Goal: Task Accomplishment & Management: Use online tool/utility

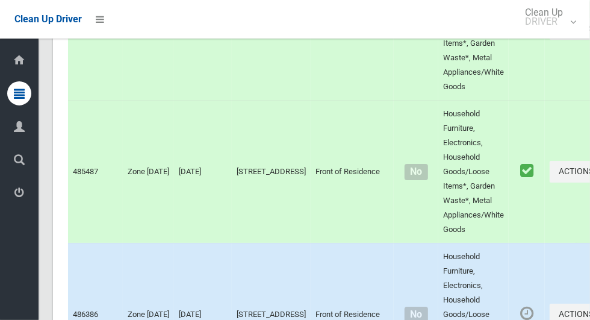
scroll to position [7354, 0]
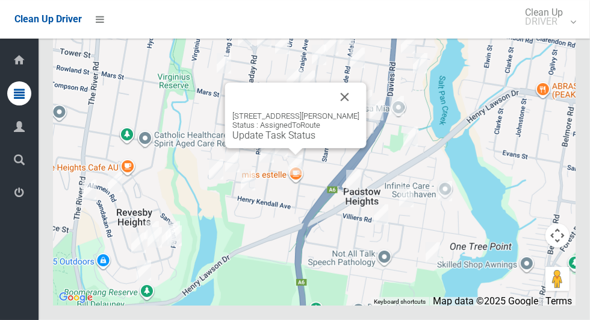
click at [359, 111] on button "Close" at bounding box center [344, 96] width 29 height 29
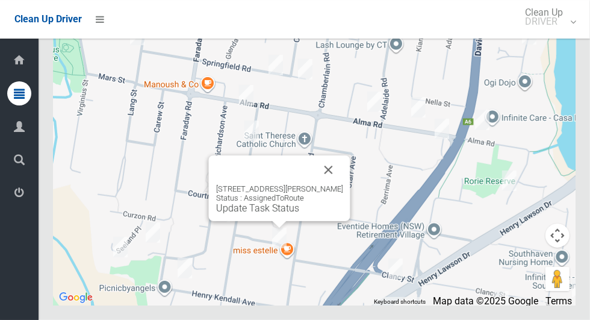
click at [343, 184] on button "Close" at bounding box center [328, 169] width 29 height 29
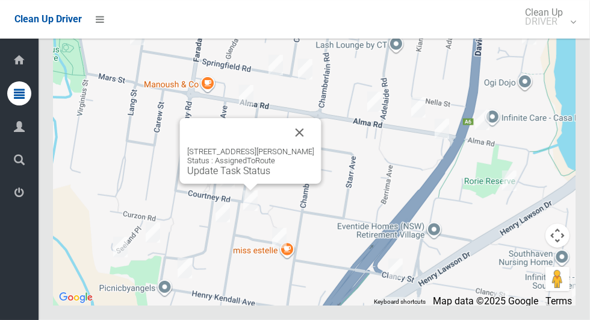
click at [314, 147] on button "Close" at bounding box center [299, 132] width 29 height 29
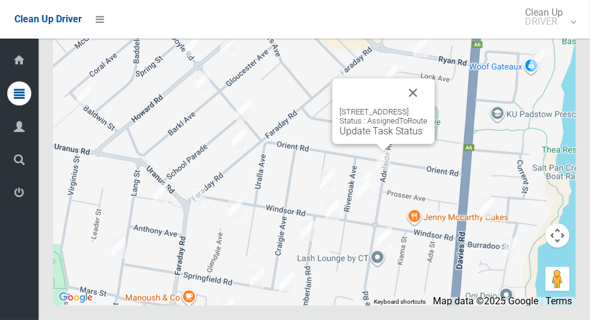
click at [427, 107] on button "Close" at bounding box center [412, 92] width 29 height 29
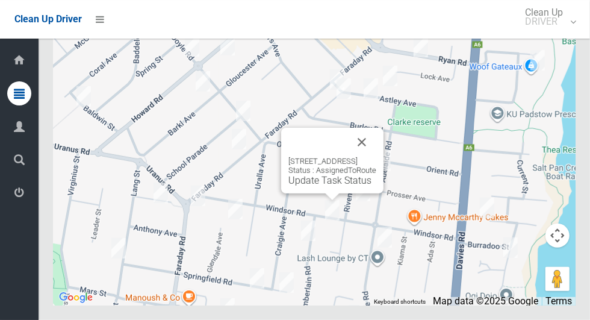
click at [376, 156] on button "Close" at bounding box center [361, 142] width 29 height 29
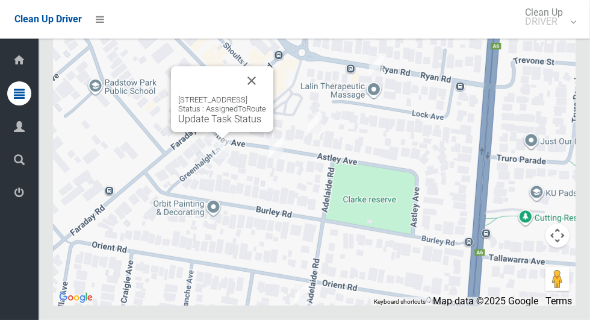
click at [266, 95] on button "Close" at bounding box center [251, 80] width 29 height 29
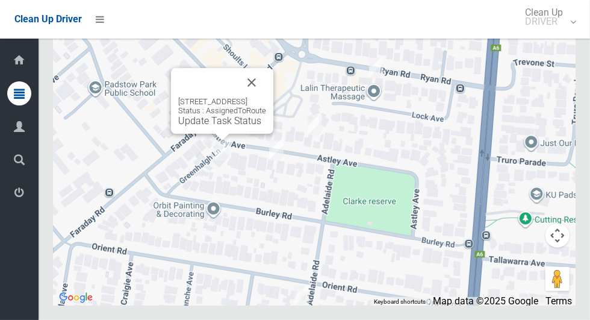
click at [266, 97] on button "Close" at bounding box center [251, 82] width 29 height 29
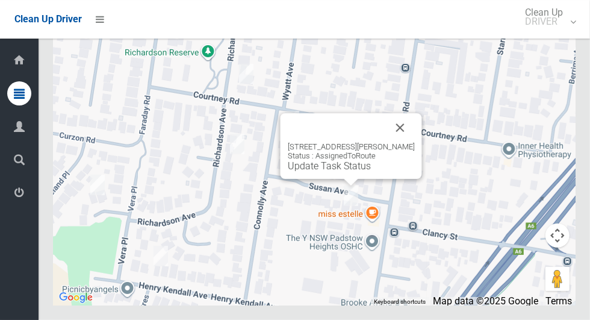
click at [337, 172] on link "Update Task Status" at bounding box center [329, 165] width 83 height 11
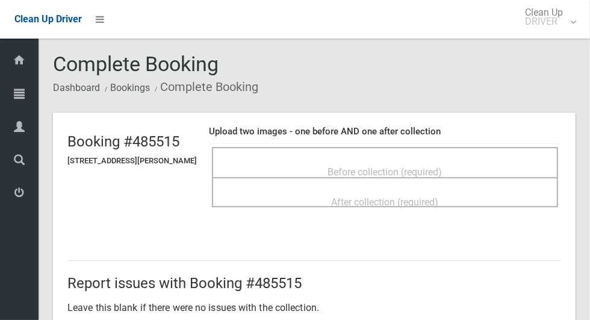
click at [442, 166] on span "Before collection (required)" at bounding box center [385, 171] width 114 height 11
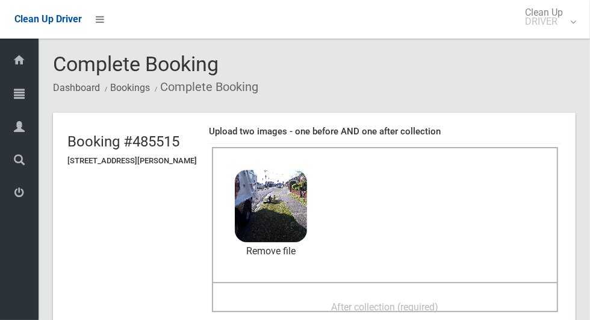
click at [426, 301] on span "After collection (required)" at bounding box center [385, 306] width 107 height 11
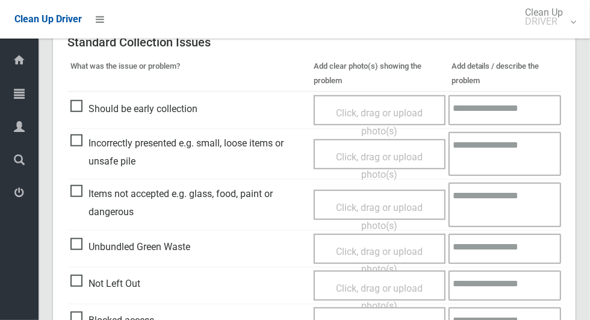
scroll to position [985, 0]
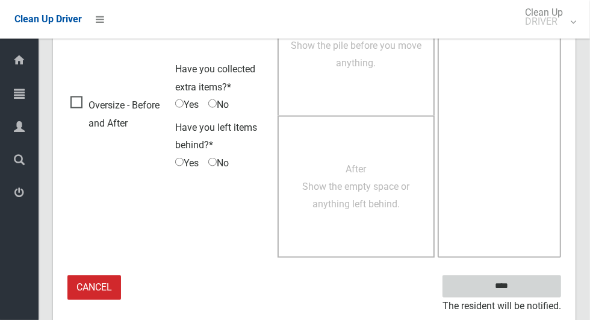
click at [509, 286] on input "****" at bounding box center [501, 286] width 119 height 22
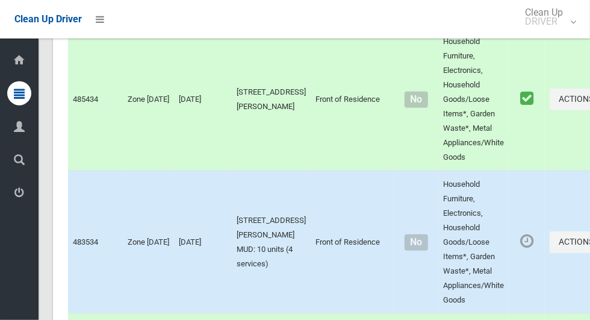
scroll to position [7354, 0]
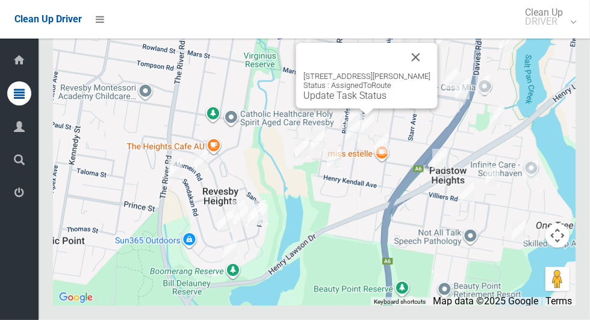
click at [354, 101] on link "Update Task Status" at bounding box center [344, 95] width 83 height 11
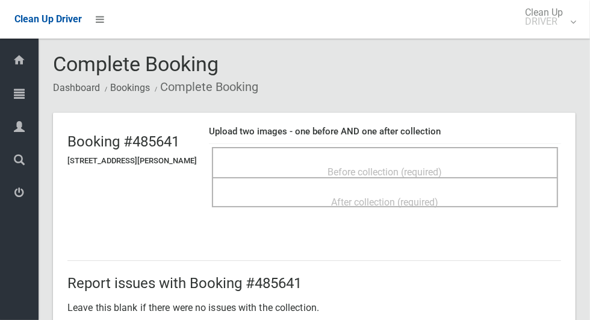
click at [491, 170] on div "Before collection (required)" at bounding box center [385, 171] width 320 height 22
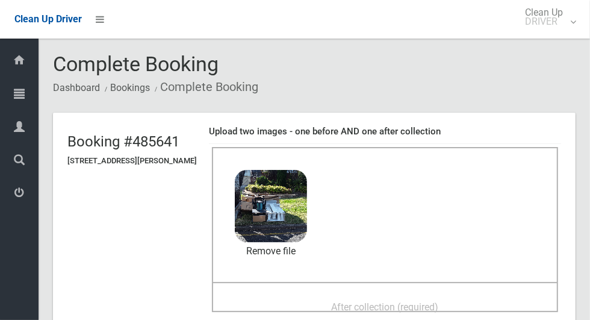
click at [420, 301] on span "After collection (required)" at bounding box center [385, 306] width 107 height 11
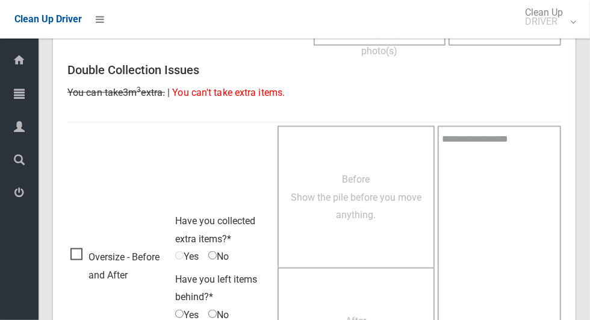
scroll to position [985, 0]
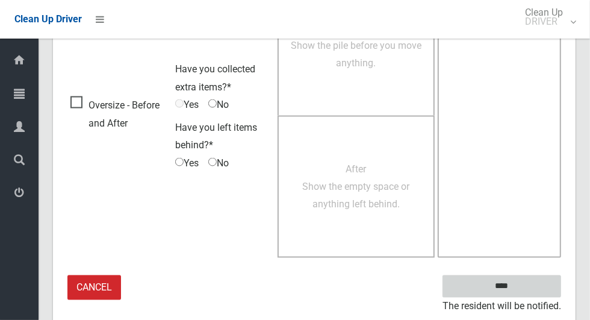
click at [511, 282] on input "****" at bounding box center [501, 286] width 119 height 22
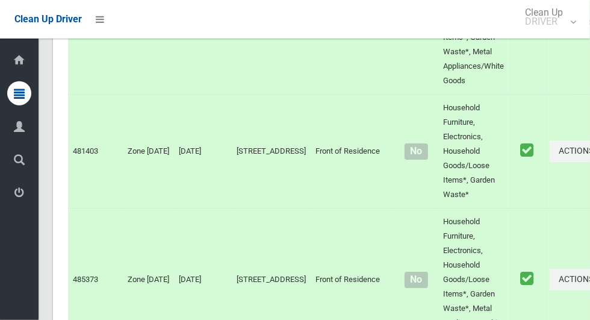
scroll to position [7354, 0]
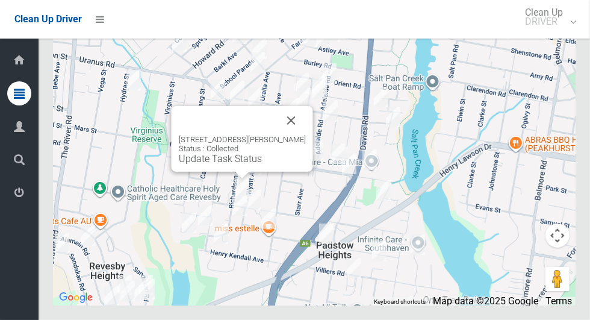
click at [302, 135] on button "Close" at bounding box center [291, 120] width 29 height 29
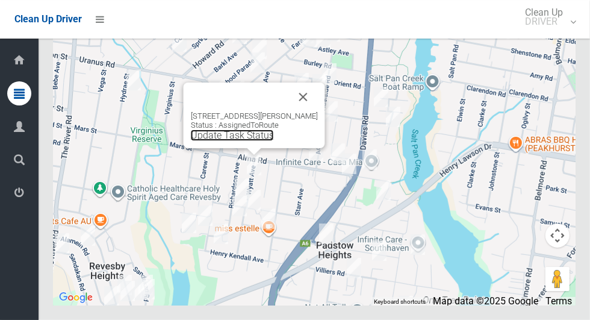
click at [259, 141] on link "Update Task Status" at bounding box center [232, 134] width 83 height 11
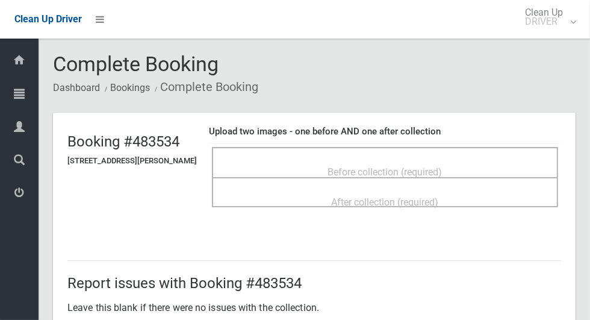
click at [442, 167] on span "Before collection (required)" at bounding box center [385, 171] width 114 height 11
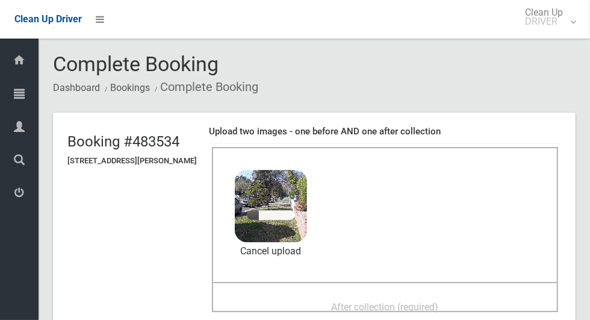
click at [465, 295] on div "After collection (required)" at bounding box center [385, 306] width 320 height 22
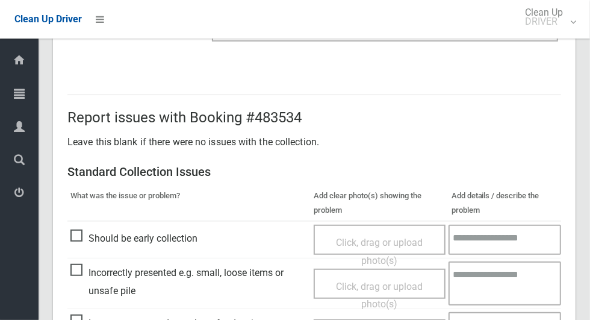
scroll to position [622, 0]
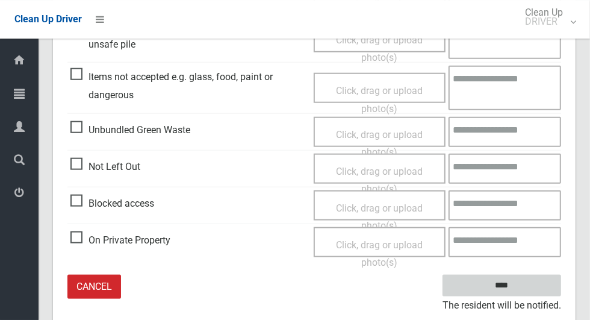
click at [506, 284] on input "****" at bounding box center [501, 285] width 119 height 22
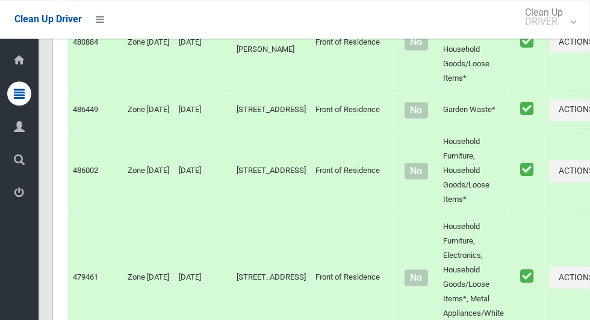
scroll to position [7354, 0]
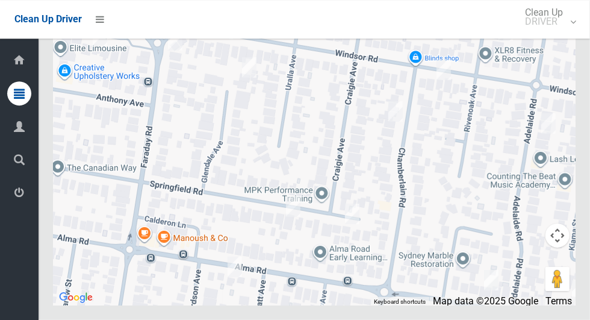
click at [273, 189] on div at bounding box center [314, 154] width 522 height 301
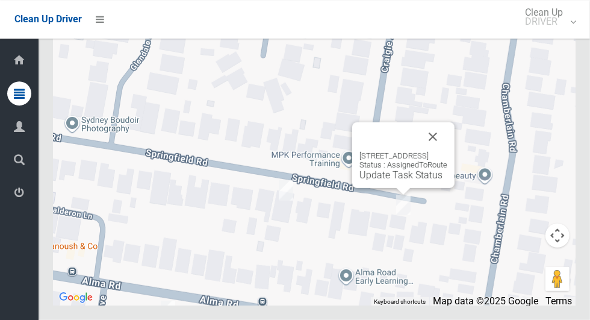
click at [447, 151] on button "Close" at bounding box center [432, 136] width 29 height 29
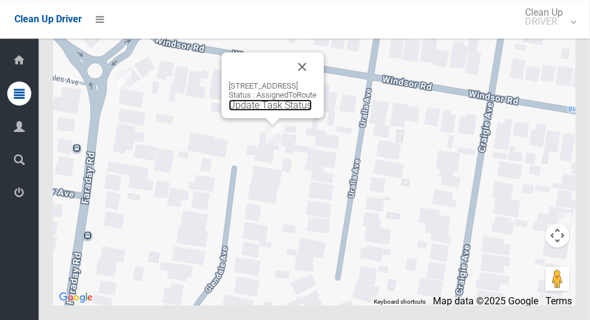
click at [259, 111] on link "Update Task Status" at bounding box center [270, 104] width 83 height 11
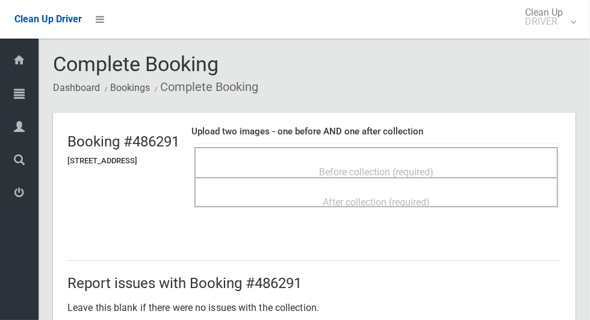
click at [469, 160] on div "Before collection (required)" at bounding box center [376, 171] width 337 height 22
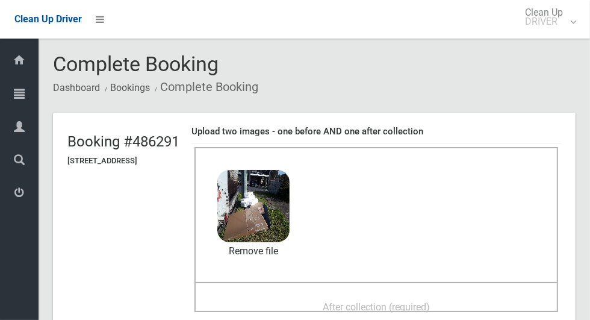
click at [430, 301] on span "After collection (required)" at bounding box center [376, 306] width 107 height 11
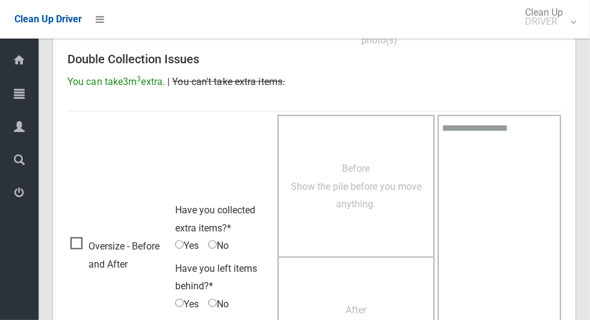
scroll to position [985, 0]
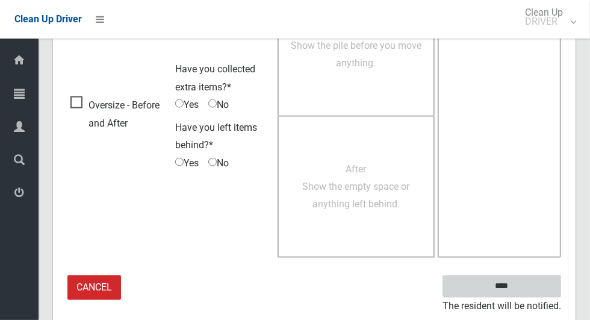
click at [504, 283] on input "****" at bounding box center [501, 286] width 119 height 22
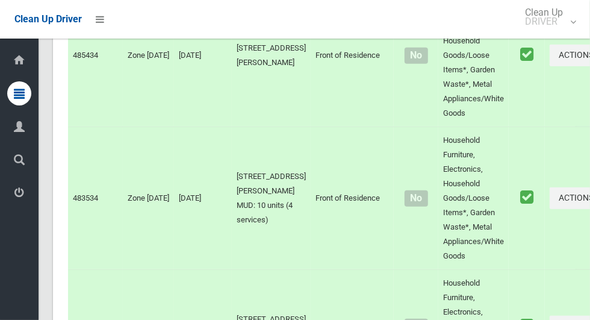
scroll to position [4812, 0]
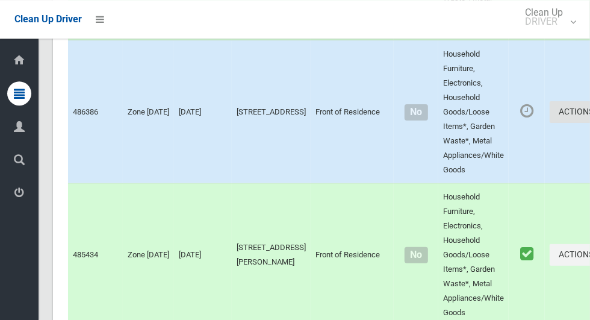
click at [549, 123] on button "Actions" at bounding box center [578, 112] width 58 height 22
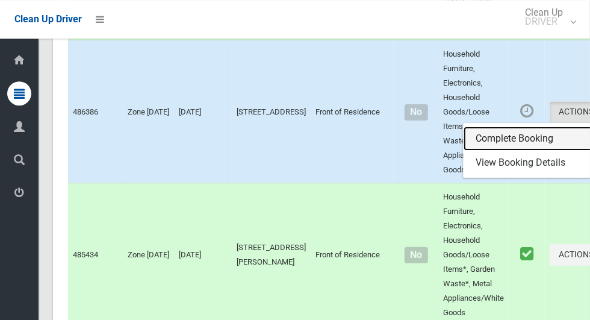
click at [501, 150] on link "Complete Booking" at bounding box center [534, 138] width 143 height 24
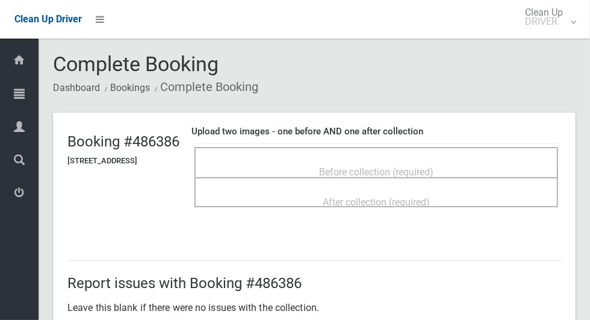
click at [432, 166] on span "Before collection (required)" at bounding box center [376, 171] width 114 height 11
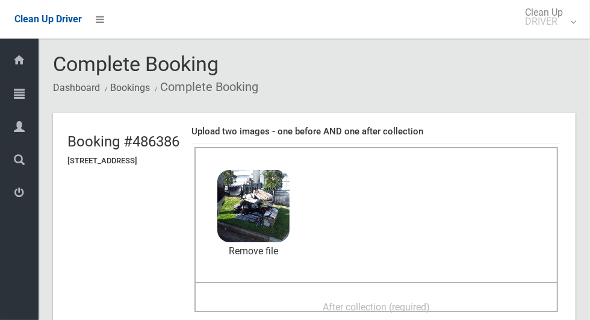
click at [413, 301] on span "After collection (required)" at bounding box center [376, 306] width 107 height 11
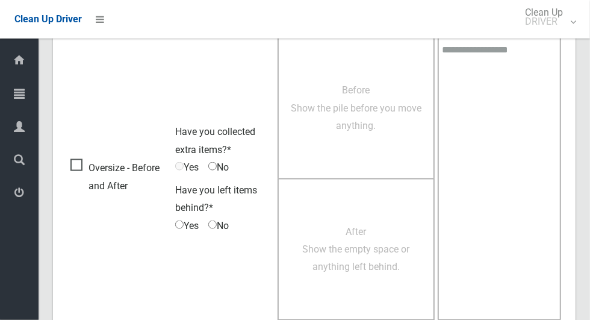
scroll to position [985, 0]
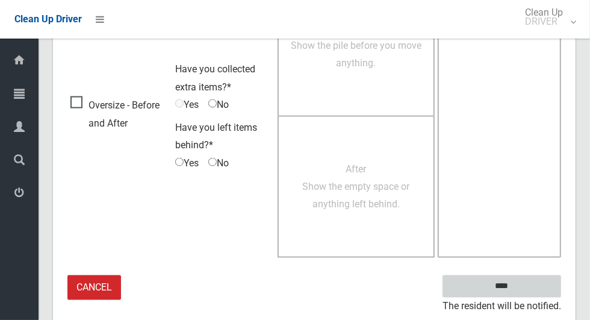
click at [508, 281] on input "****" at bounding box center [501, 286] width 119 height 22
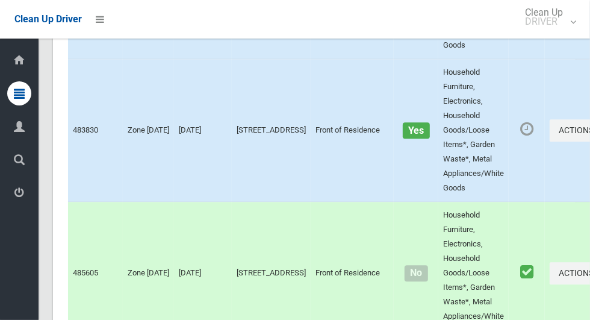
scroll to position [3831, 0]
click at [549, 141] on button "Actions" at bounding box center [578, 130] width 58 height 22
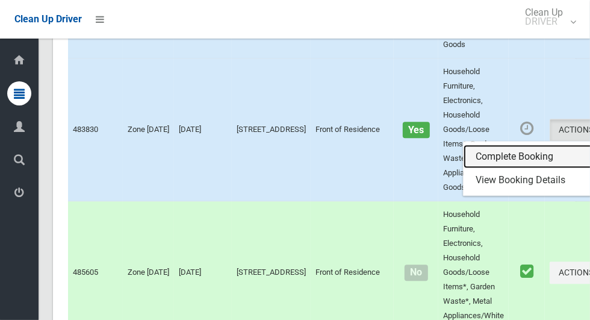
click at [499, 169] on link "Complete Booking" at bounding box center [534, 156] width 143 height 24
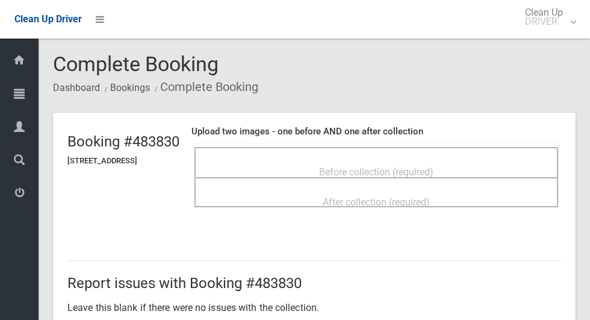
click at [463, 169] on div "Before collection (required)" at bounding box center [376, 171] width 337 height 22
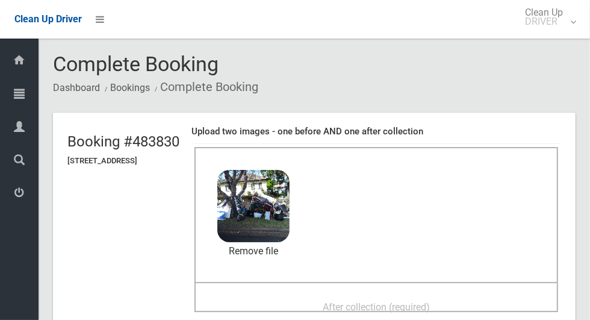
click at [409, 301] on span "After collection (required)" at bounding box center [376, 306] width 107 height 11
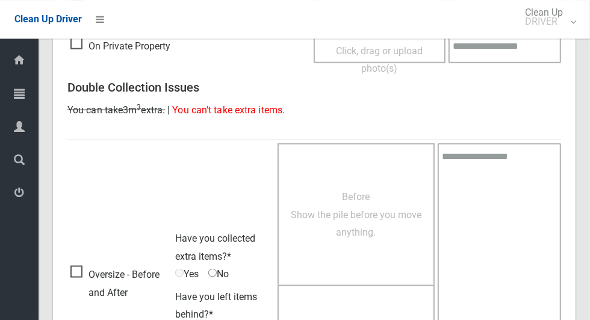
scroll to position [985, 0]
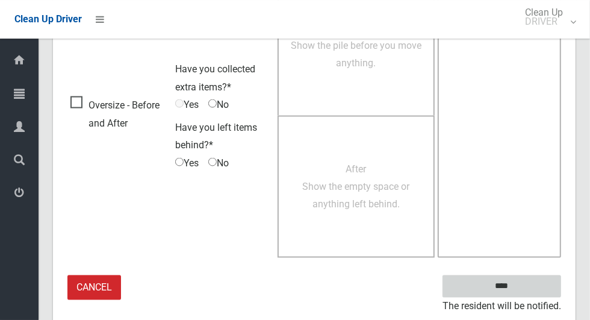
click at [524, 283] on input "****" at bounding box center [501, 286] width 119 height 22
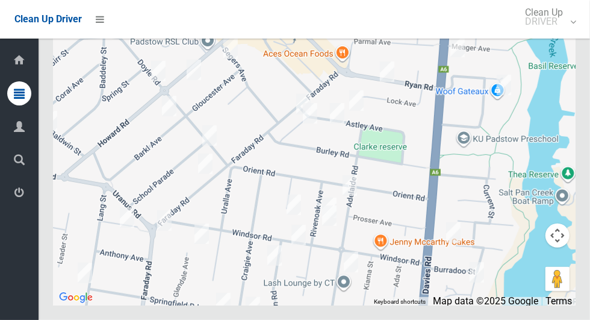
scroll to position [7339, 0]
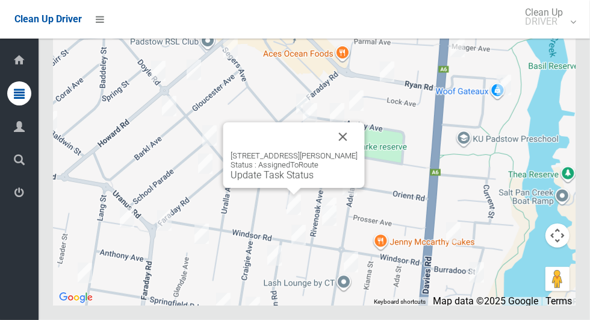
click at [347, 151] on button "Close" at bounding box center [343, 136] width 29 height 29
click at [291, 188] on div "6 Blanche Avenue, PADSTOW NSW 2211 Status : AssignedToRoute Update Task Status" at bounding box center [293, 155] width 141 height 66
click at [290, 181] on link "Update Task Status" at bounding box center [272, 174] width 83 height 11
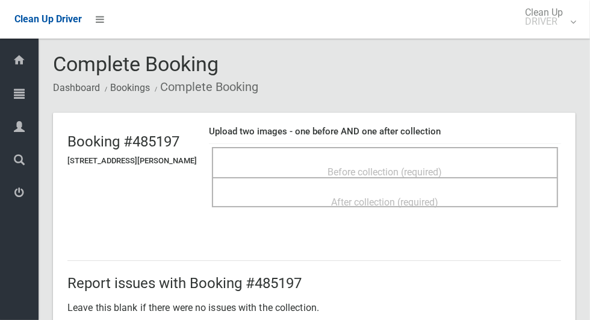
click at [429, 160] on div "Before collection (required)" at bounding box center [385, 171] width 320 height 22
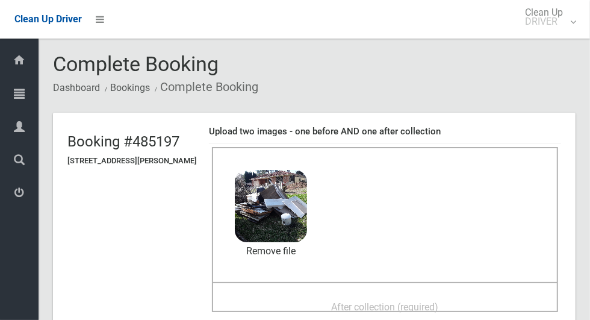
click at [429, 301] on span "After collection (required)" at bounding box center [385, 306] width 107 height 11
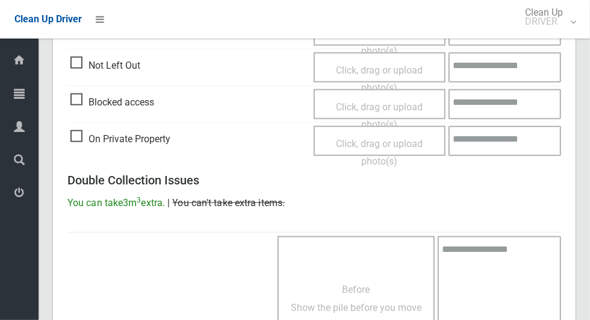
scroll to position [985, 0]
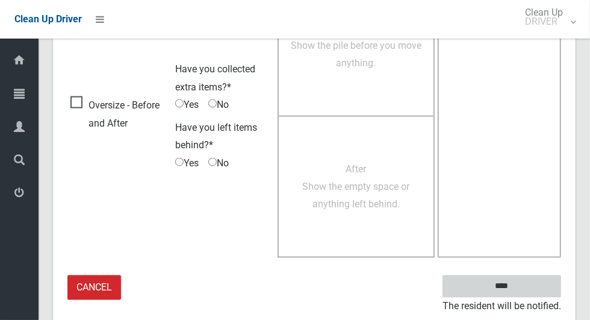
click at [508, 283] on input "****" at bounding box center [501, 286] width 119 height 22
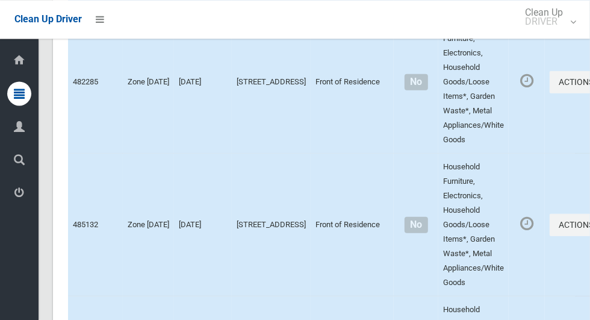
scroll to position [2755, 0]
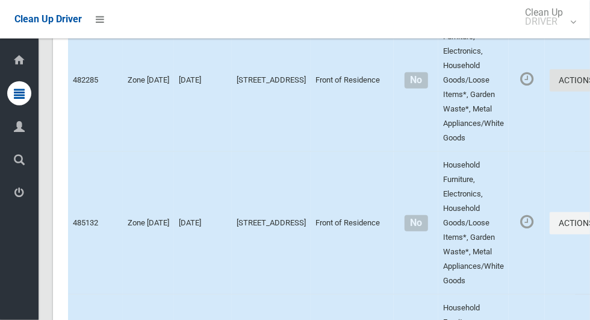
click at [549, 91] on button "Actions" at bounding box center [578, 80] width 58 height 22
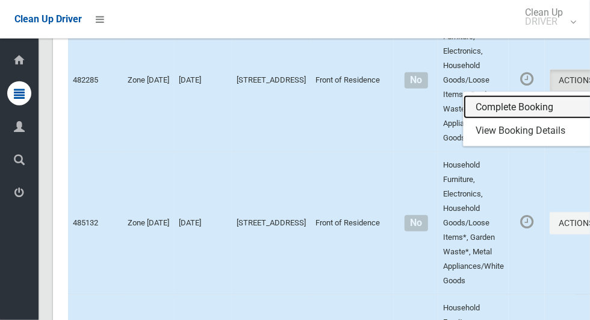
click at [516, 119] on link "Complete Booking" at bounding box center [534, 107] width 143 height 24
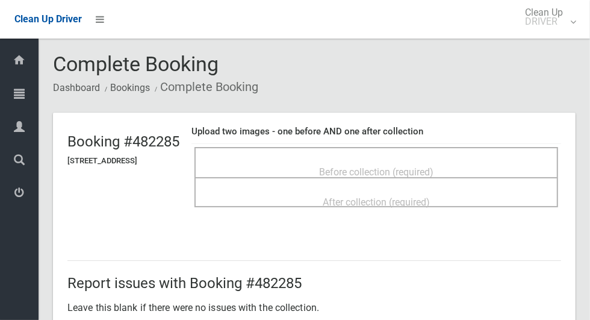
click at [477, 169] on div "Before collection (required)" at bounding box center [376, 171] width 337 height 22
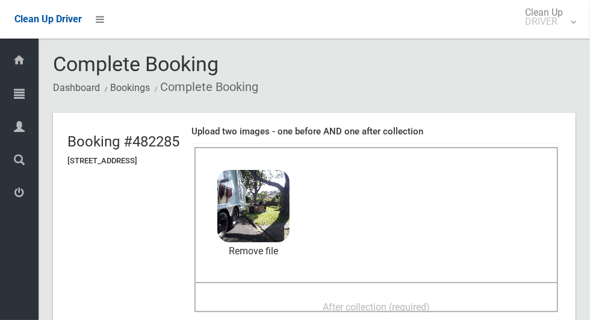
click at [410, 301] on span "After collection (required)" at bounding box center [376, 306] width 107 height 11
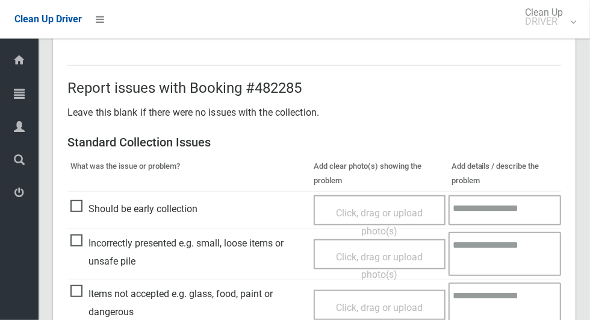
scroll to position [985, 0]
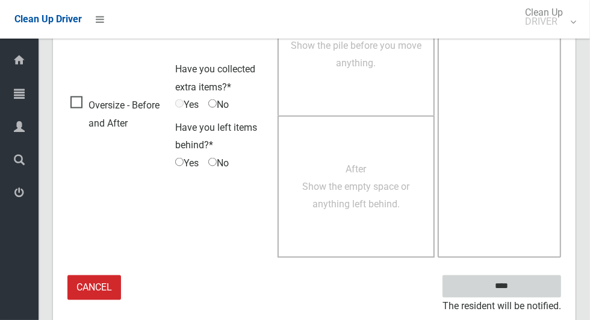
click at [531, 290] on input "****" at bounding box center [501, 286] width 119 height 22
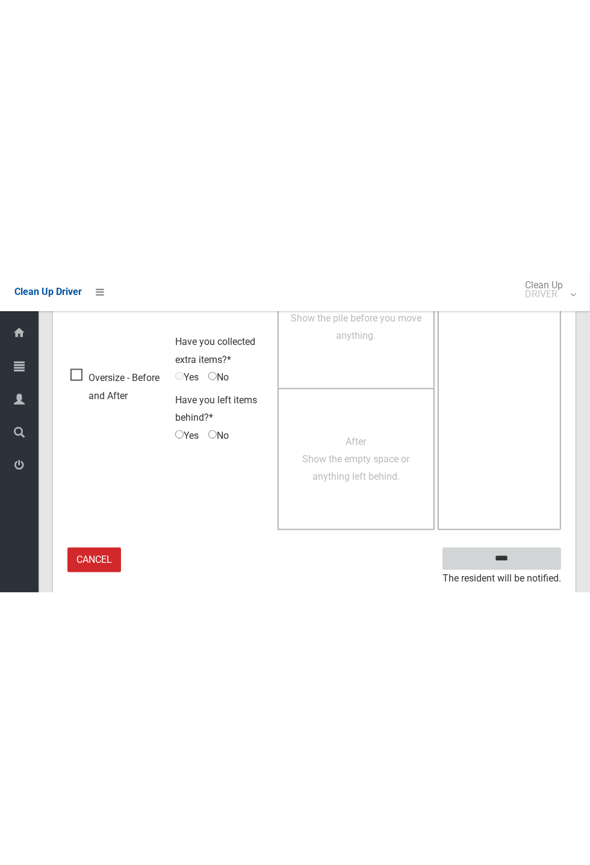
scroll to position [474, 0]
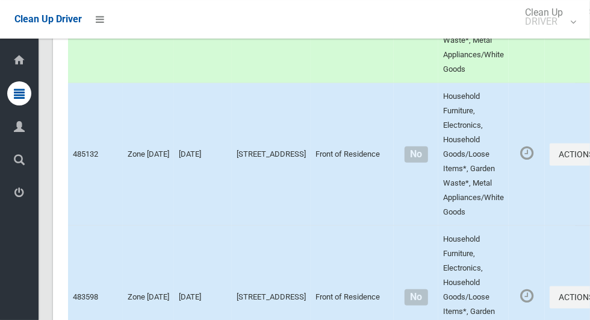
scroll to position [2832, 0]
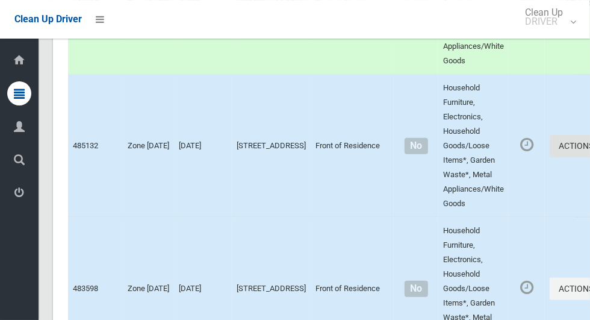
click at [549, 157] on button "Actions" at bounding box center [578, 146] width 58 height 22
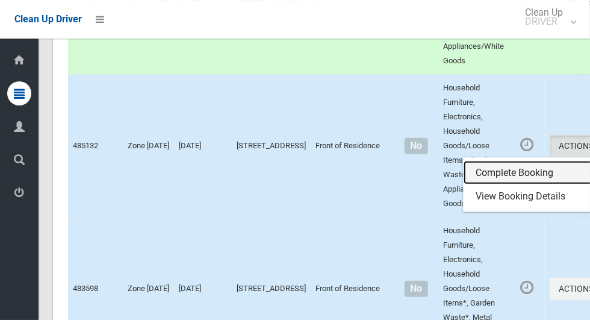
click at [484, 185] on link "Complete Booking" at bounding box center [534, 173] width 143 height 24
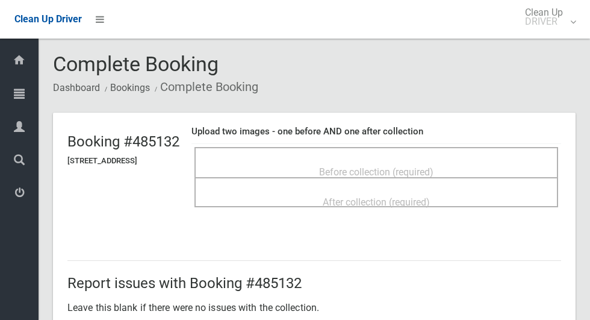
click at [468, 167] on div "Before collection (required)" at bounding box center [376, 171] width 337 height 22
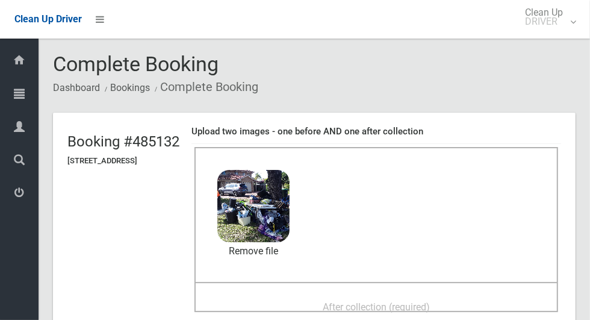
click at [430, 301] on span "After collection (required)" at bounding box center [376, 306] width 107 height 11
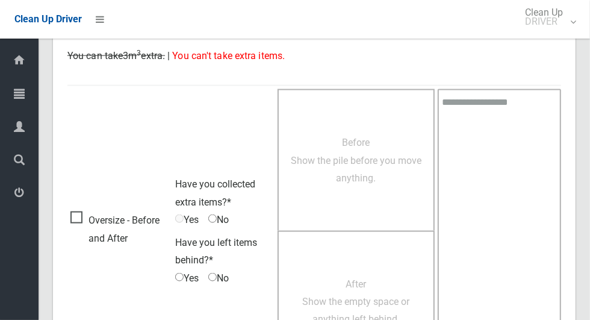
scroll to position [985, 0]
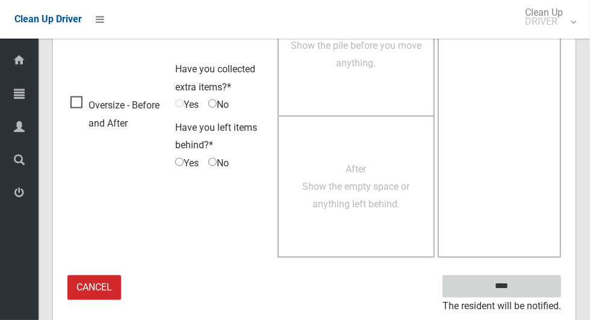
click at [522, 290] on input "****" at bounding box center [501, 286] width 119 height 22
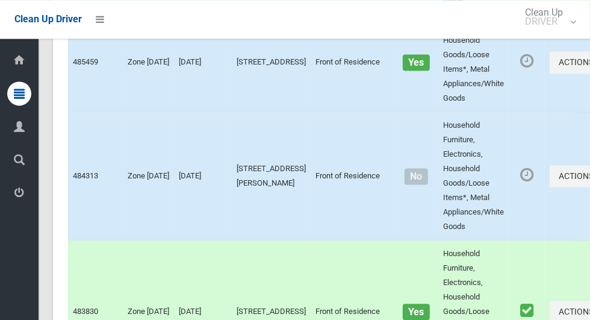
scroll to position [3649, 0]
click at [549, 73] on button "Actions" at bounding box center [578, 62] width 58 height 22
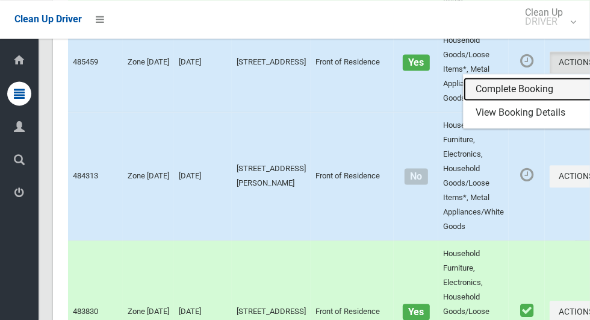
click at [497, 101] on link "Complete Booking" at bounding box center [534, 89] width 143 height 24
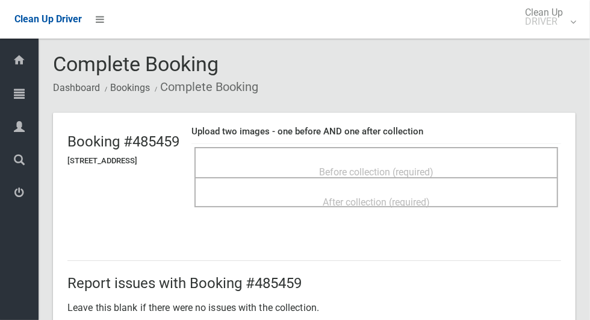
click at [433, 166] on span "Before collection (required)" at bounding box center [376, 171] width 114 height 11
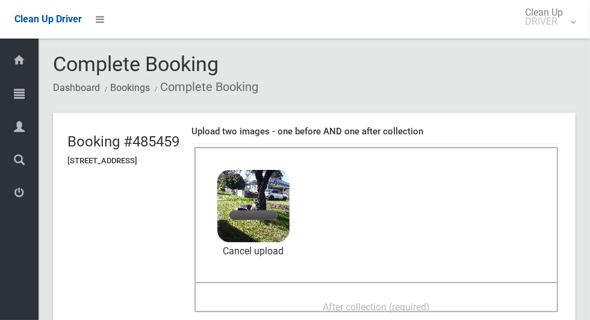
click at [430, 301] on span "After collection (required)" at bounding box center [376, 306] width 107 height 11
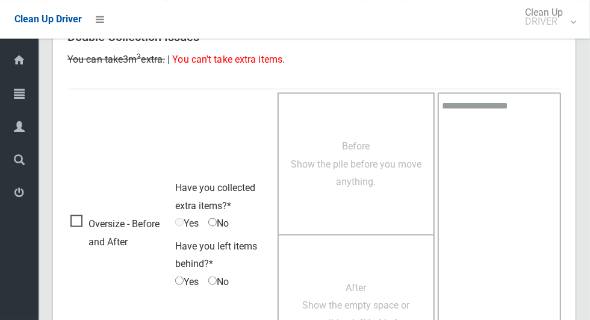
scroll to position [985, 0]
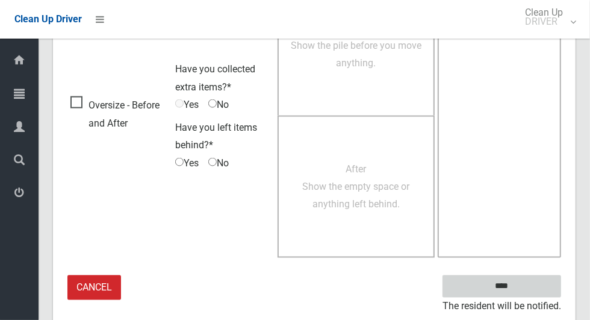
click at [522, 291] on input "****" at bounding box center [501, 286] width 119 height 22
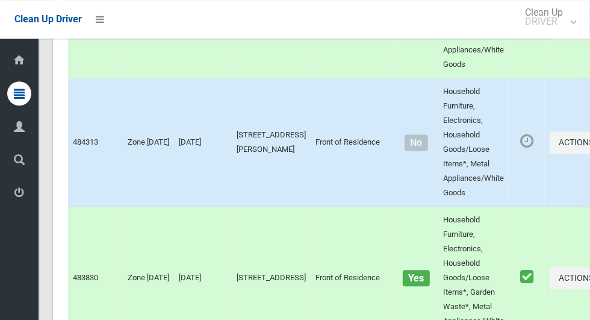
scroll to position [3654, 0]
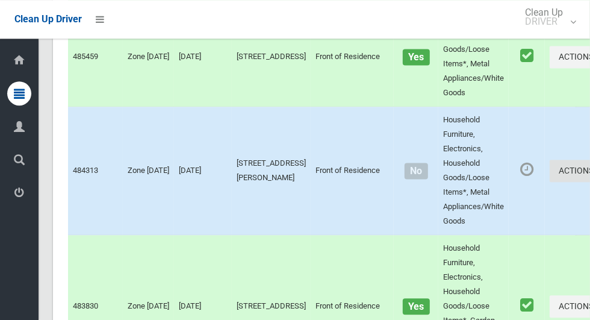
click at [549, 182] on button "Actions" at bounding box center [578, 170] width 58 height 22
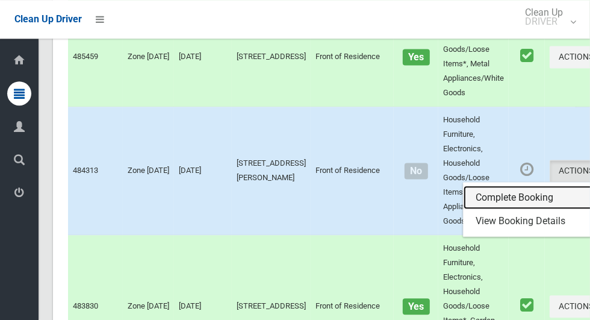
click at [500, 209] on link "Complete Booking" at bounding box center [534, 197] width 143 height 24
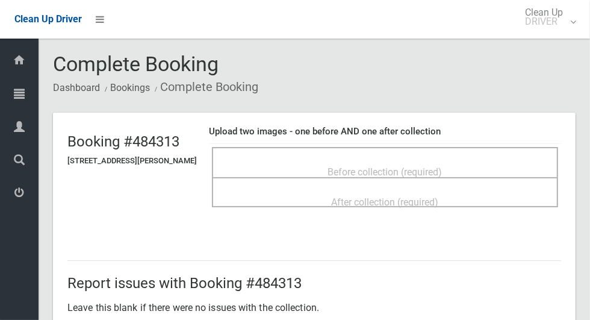
click at [442, 174] on span "Before collection (required)" at bounding box center [385, 171] width 114 height 11
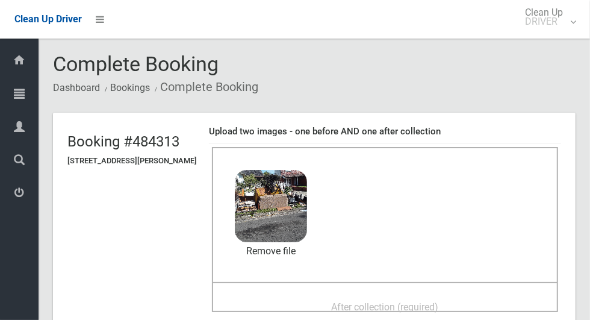
click at [442, 295] on div "After collection (required)" at bounding box center [385, 306] width 320 height 22
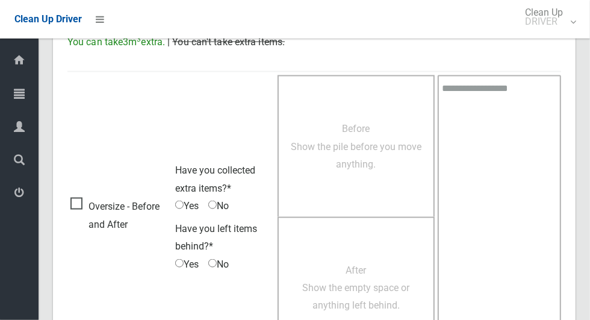
scroll to position [985, 0]
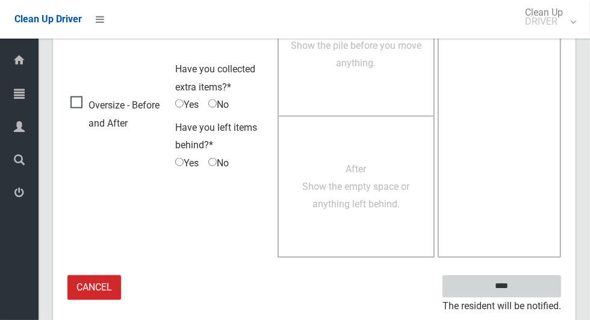
click at [522, 290] on input "****" at bounding box center [501, 286] width 119 height 22
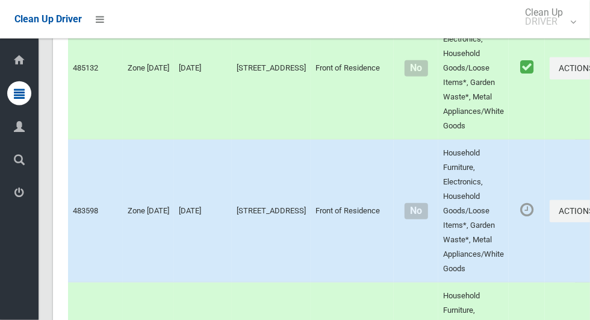
scroll to position [2911, 0]
click at [549, 221] on button "Actions" at bounding box center [578, 210] width 58 height 22
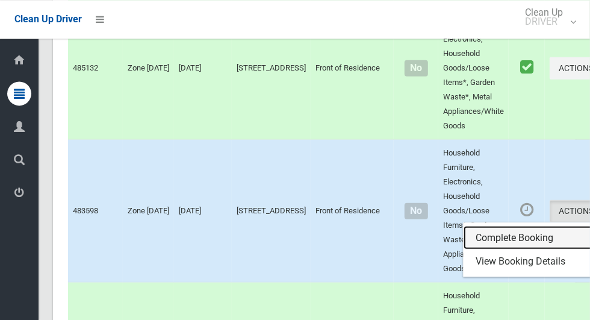
click at [513, 249] on link "Complete Booking" at bounding box center [534, 237] width 143 height 24
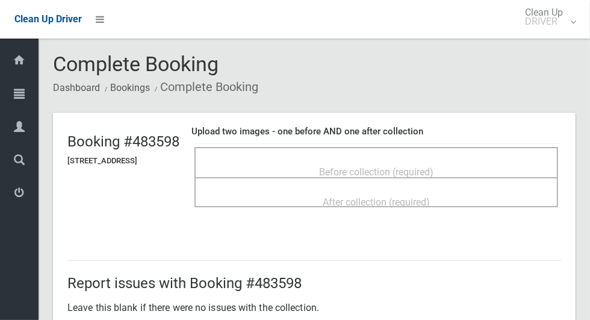
click at [488, 260] on hr at bounding box center [314, 260] width 494 height 1
click at [430, 166] on span "Before collection (required)" at bounding box center [376, 171] width 114 height 11
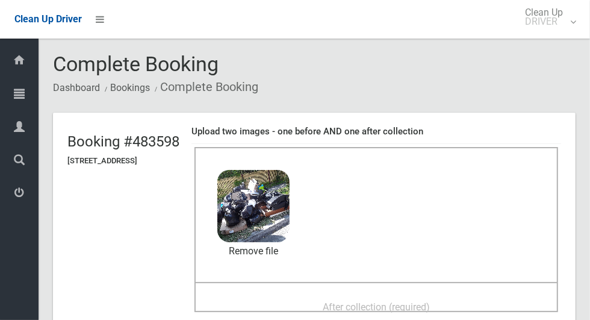
click at [430, 301] on span "After collection (required)" at bounding box center [376, 306] width 107 height 11
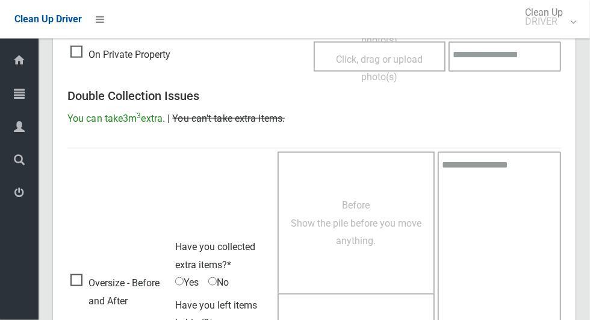
scroll to position [985, 0]
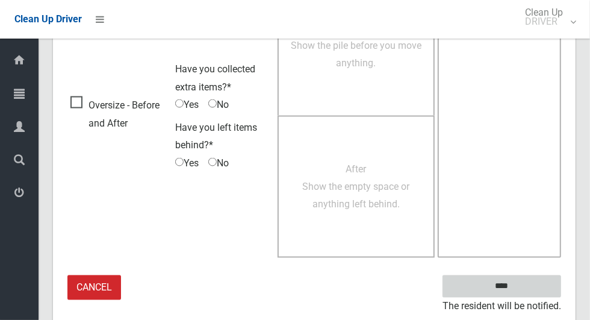
click at [524, 282] on input "****" at bounding box center [501, 286] width 119 height 22
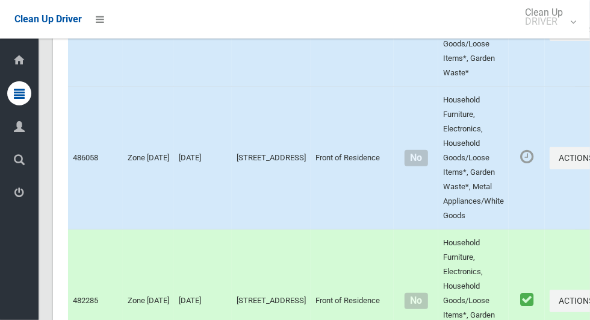
scroll to position [2536, 0]
click at [549, 169] on button "Actions" at bounding box center [578, 157] width 58 height 22
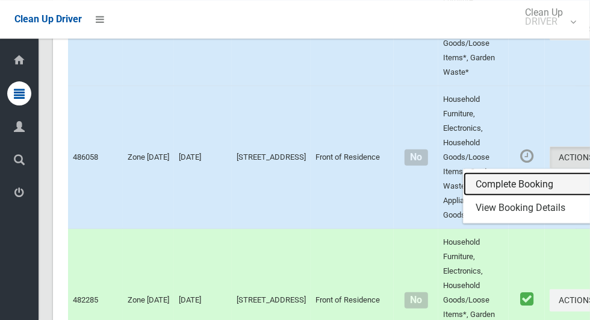
click at [501, 196] on link "Complete Booking" at bounding box center [534, 184] width 143 height 24
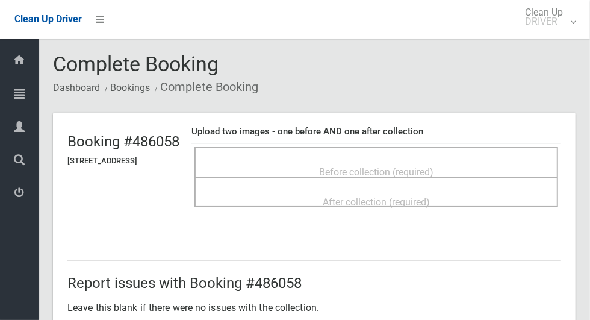
click at [422, 166] on span "Before collection (required)" at bounding box center [376, 171] width 114 height 11
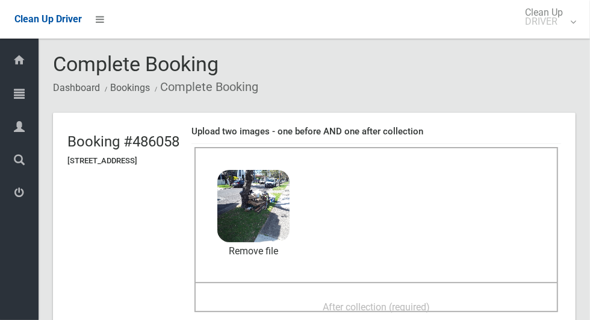
click at [460, 295] on div "After collection (required)" at bounding box center [376, 306] width 337 height 22
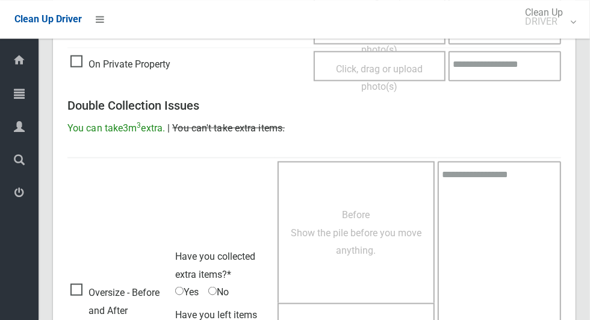
scroll to position [985, 0]
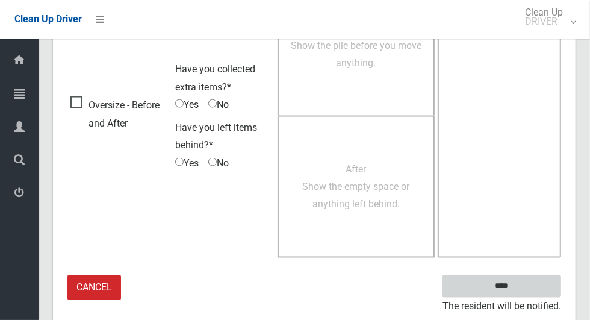
click at [505, 286] on input "****" at bounding box center [501, 286] width 119 height 22
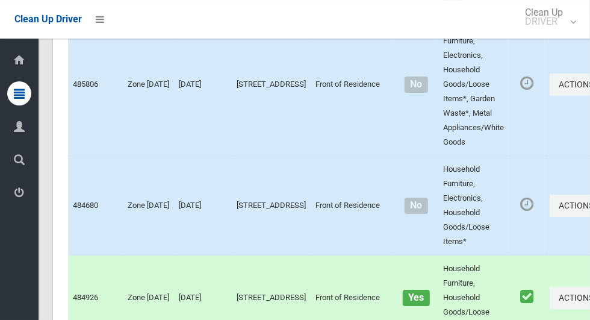
scroll to position [2169, 0]
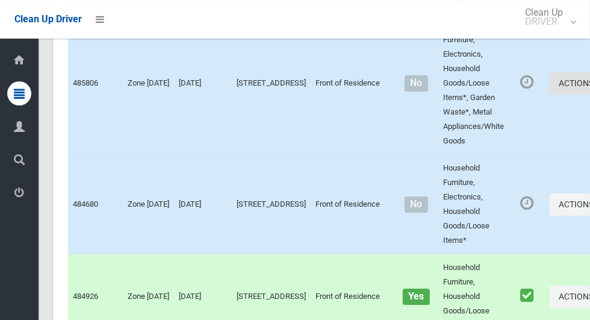
click at [549, 94] on button "Actions" at bounding box center [578, 83] width 58 height 22
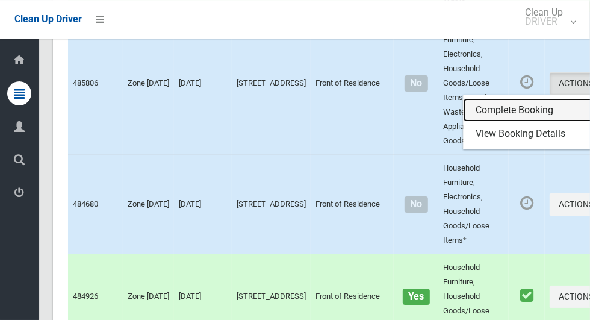
click at [501, 122] on link "Complete Booking" at bounding box center [534, 110] width 143 height 24
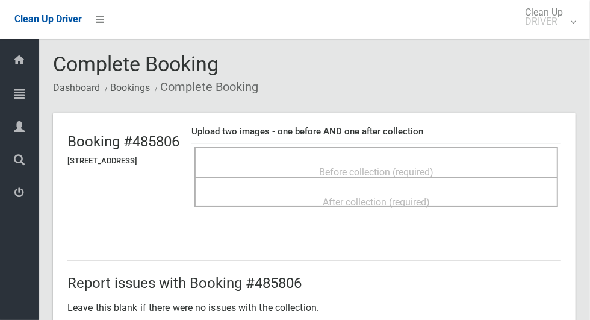
click at [424, 172] on span "Before collection (required)" at bounding box center [376, 171] width 114 height 11
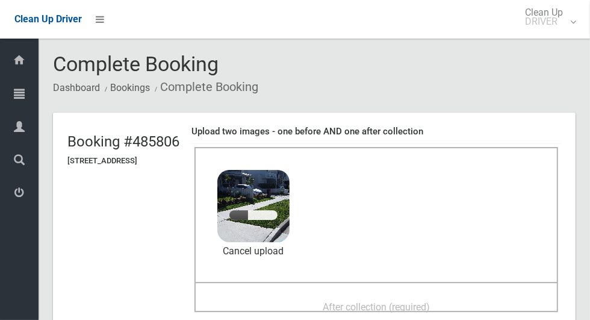
click at [430, 302] on span "After collection (required)" at bounding box center [376, 306] width 107 height 11
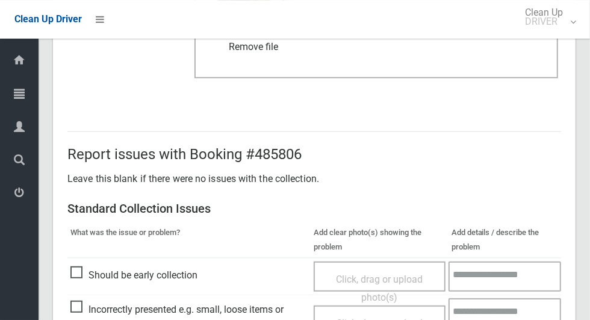
scroll to position [985, 0]
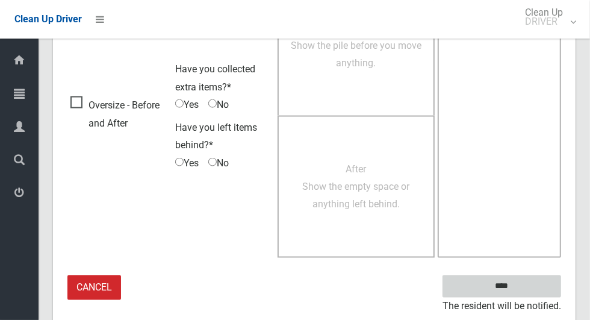
click at [522, 293] on input "****" at bounding box center [501, 286] width 119 height 22
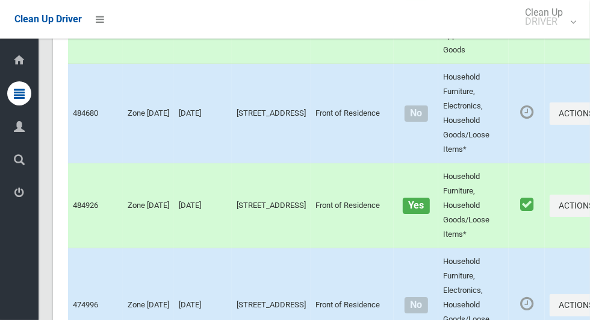
scroll to position [2262, 0]
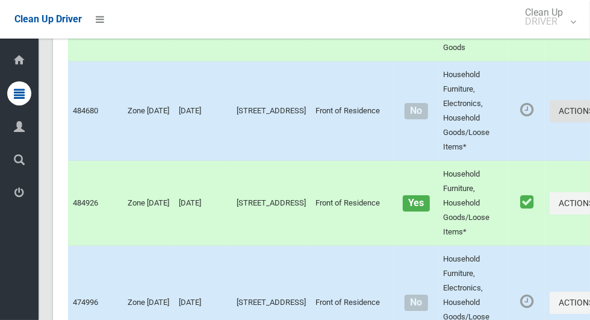
click at [549, 122] on button "Actions" at bounding box center [578, 111] width 58 height 22
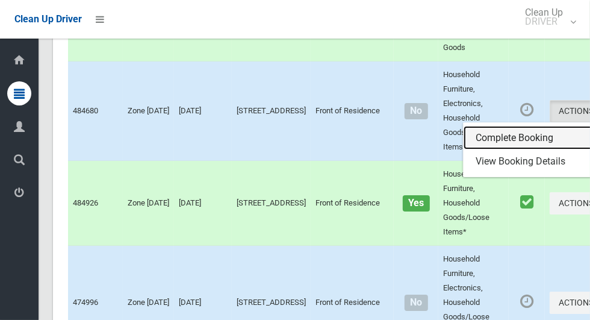
click at [501, 150] on link "Complete Booking" at bounding box center [534, 138] width 143 height 24
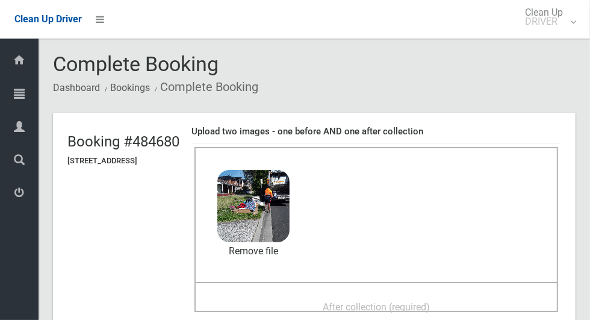
click at [430, 301] on span "After collection (required)" at bounding box center [376, 306] width 107 height 11
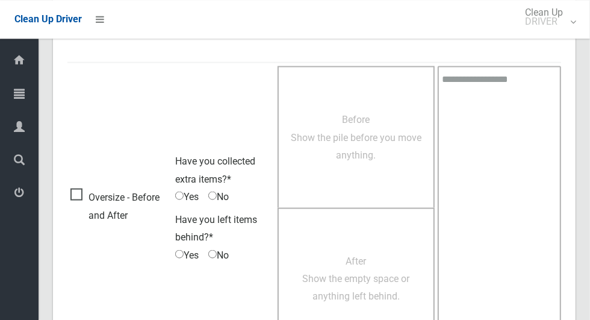
scroll to position [985, 0]
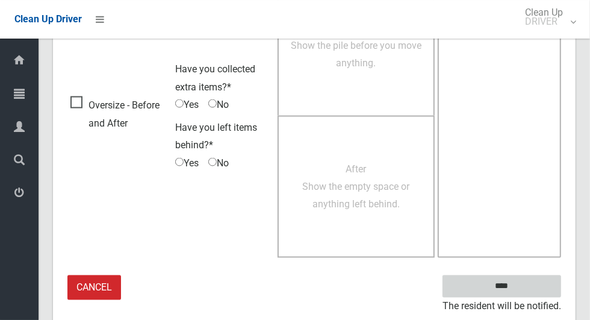
click at [522, 288] on input "****" at bounding box center [501, 286] width 119 height 22
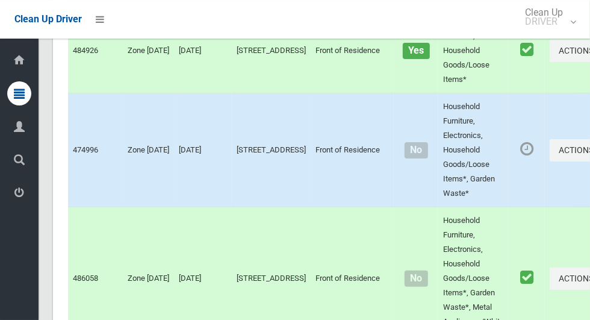
scroll to position [2404, 0]
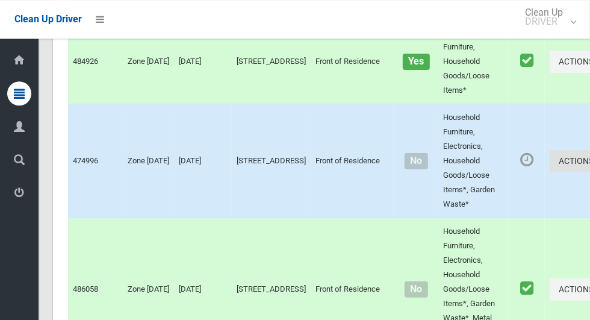
click at [549, 172] on button "Actions" at bounding box center [578, 161] width 58 height 22
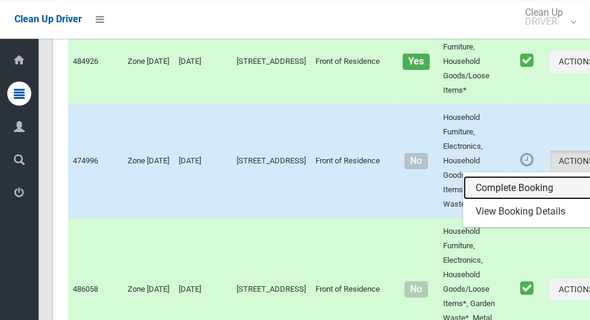
click at [501, 200] on link "Complete Booking" at bounding box center [534, 188] width 143 height 24
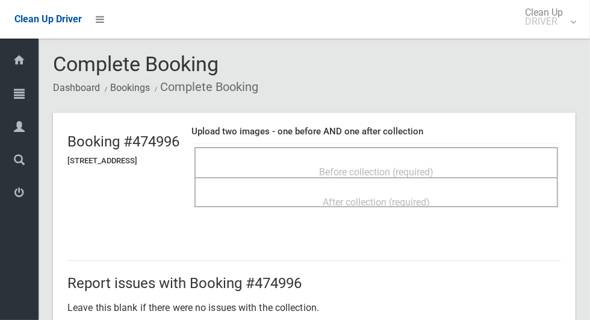
click at [433, 166] on span "Before collection (required)" at bounding box center [376, 171] width 114 height 11
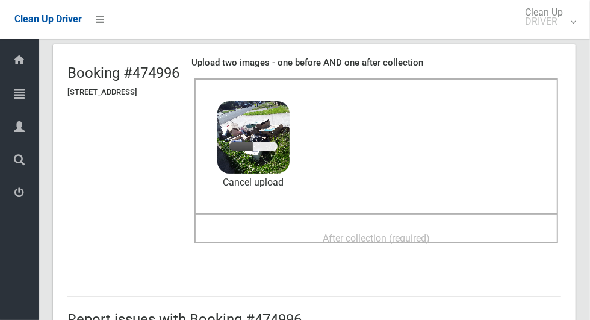
scroll to position [69, 0]
click at [428, 232] on span "After collection (required)" at bounding box center [376, 237] width 107 height 11
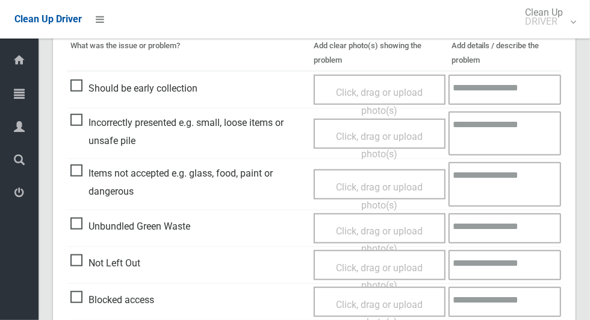
scroll to position [985, 0]
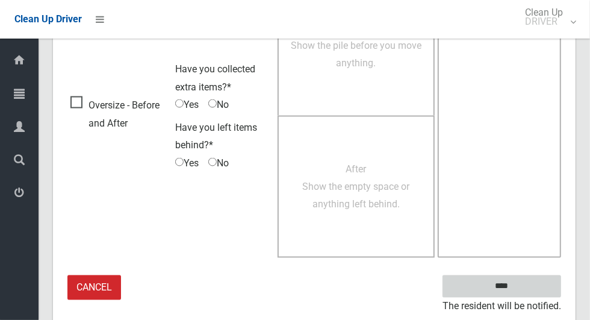
click at [535, 283] on input "****" at bounding box center [501, 286] width 119 height 22
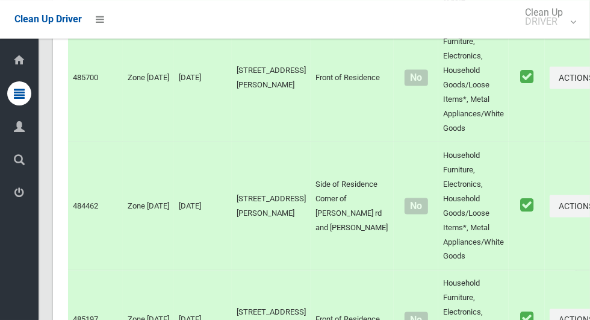
scroll to position [3448, 0]
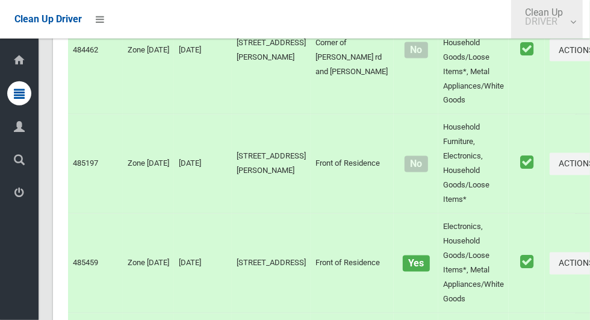
click at [550, 25] on small "DRIVER" at bounding box center [544, 21] width 38 height 9
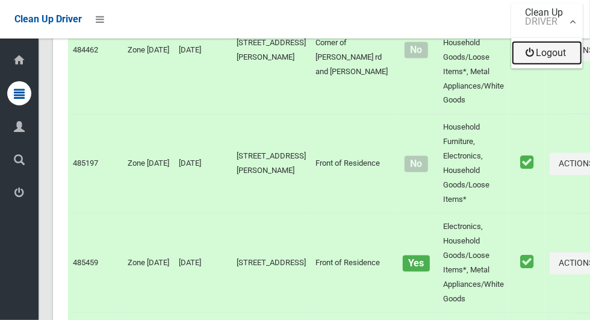
click at [545, 58] on link "Logout" at bounding box center [547, 53] width 70 height 24
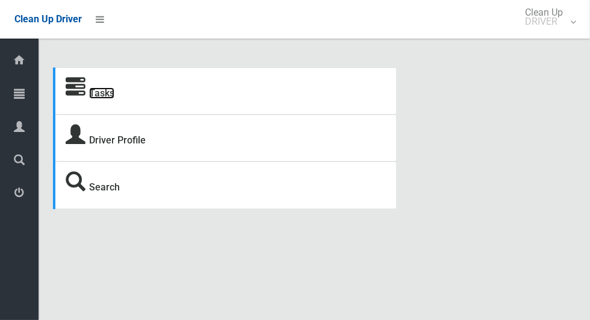
click at [92, 94] on link "Tasks" at bounding box center [101, 92] width 25 height 11
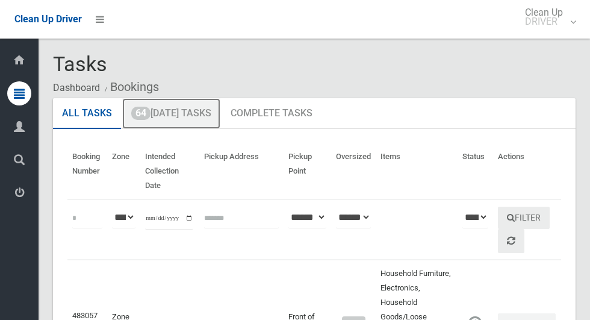
click at [155, 119] on link "64 Today's Tasks" at bounding box center [171, 113] width 98 height 31
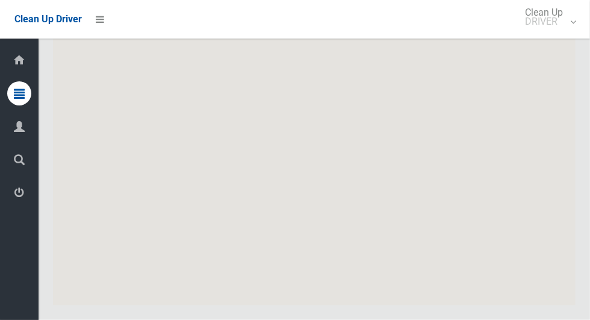
scroll to position [7824, 0]
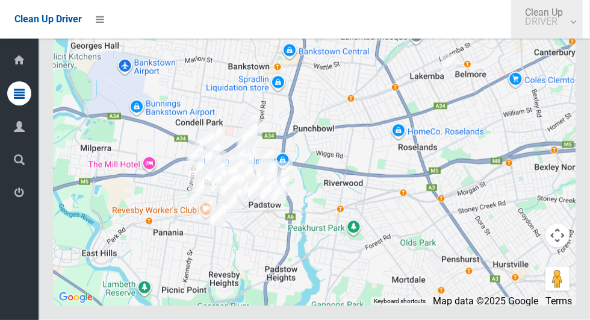
click at [551, 20] on small "DRIVER" at bounding box center [544, 21] width 38 height 9
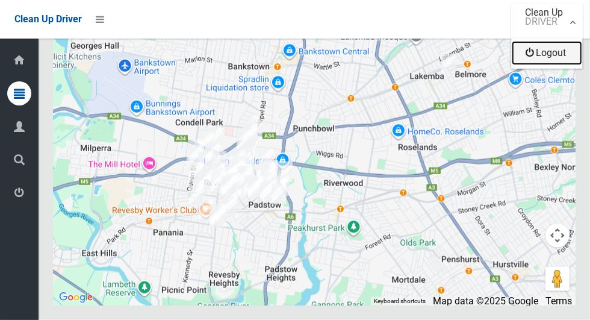
click at [545, 56] on link "Logout" at bounding box center [547, 53] width 70 height 24
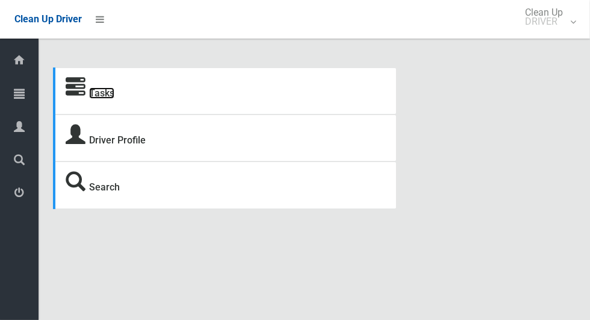
click at [97, 98] on link "Tasks" at bounding box center [101, 92] width 25 height 11
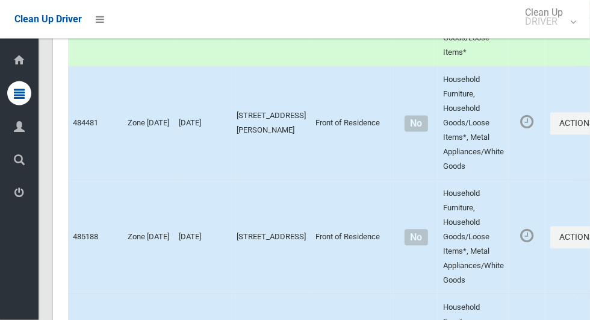
scroll to position [7233, 0]
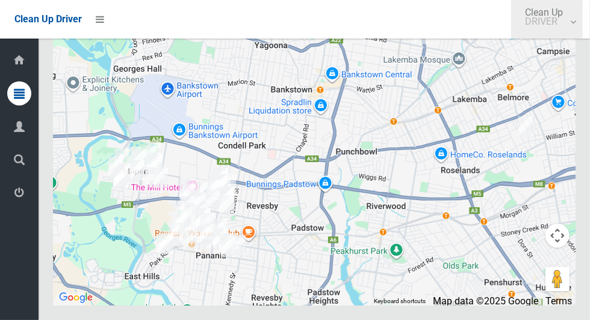
click at [547, 23] on small "DRIVER" at bounding box center [544, 21] width 38 height 9
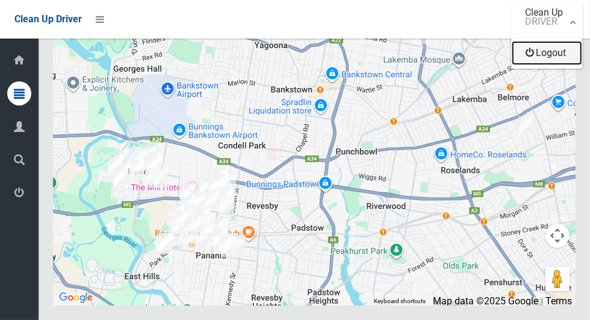
click at [545, 55] on link "Logout" at bounding box center [547, 53] width 70 height 24
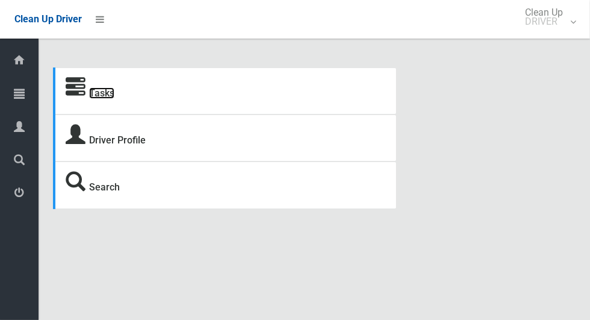
click at [99, 95] on link "Tasks" at bounding box center [101, 92] width 25 height 11
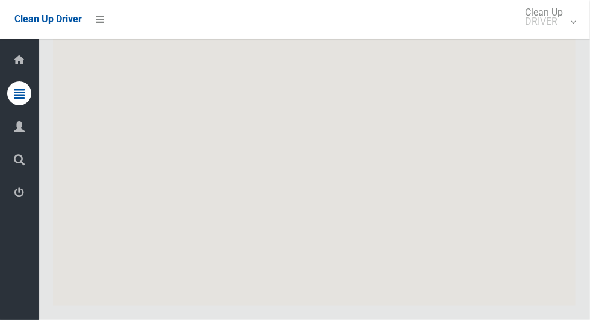
scroll to position [8013, 0]
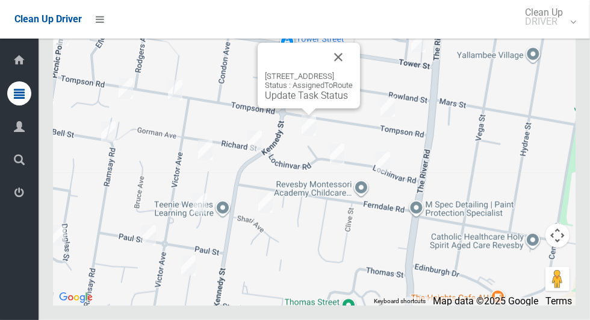
click at [353, 72] on button "Close" at bounding box center [338, 57] width 29 height 29
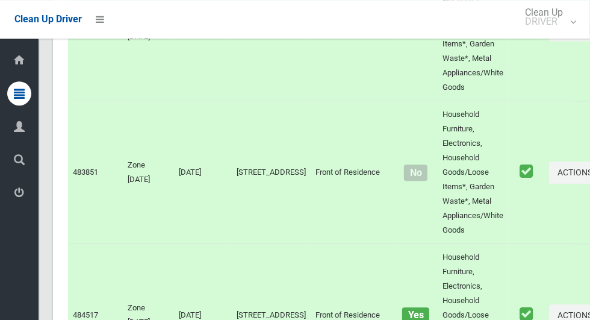
scroll to position [0, 0]
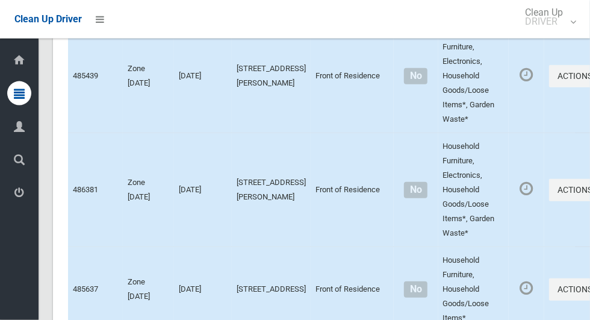
scroll to position [8013, 0]
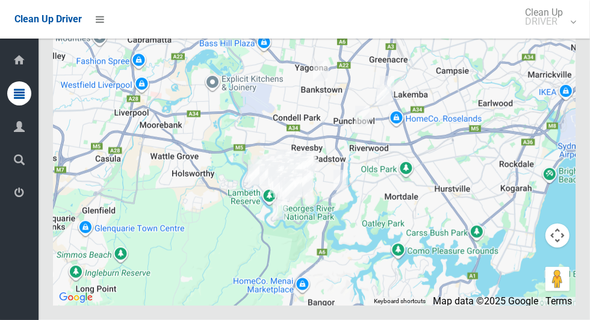
click at [478, 208] on div at bounding box center [314, 154] width 522 height 301
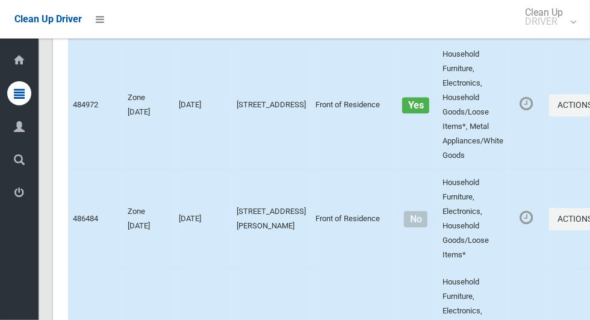
scroll to position [6057, 0]
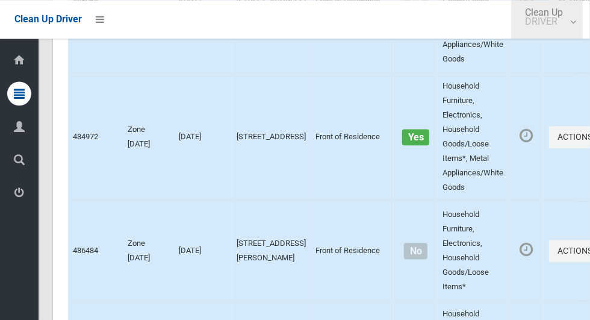
click at [553, 22] on small "DRIVER" at bounding box center [544, 21] width 38 height 9
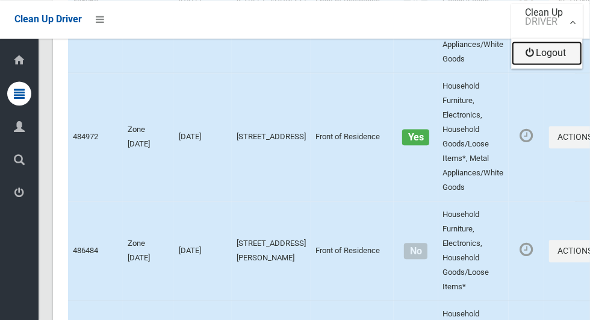
click at [552, 53] on link "Logout" at bounding box center [547, 53] width 70 height 24
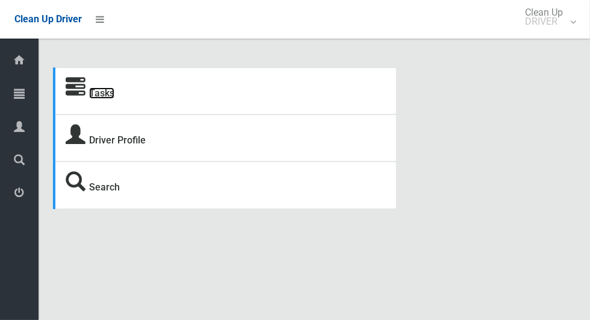
click at [102, 99] on link "Tasks" at bounding box center [101, 92] width 25 height 11
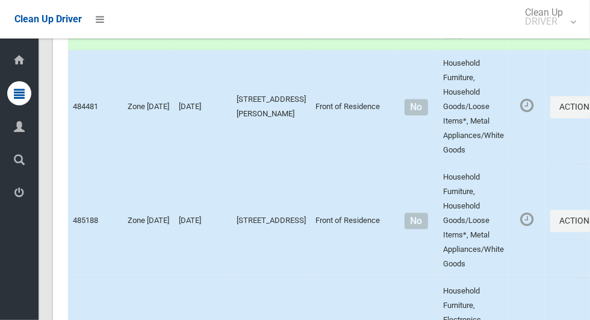
scroll to position [7233, 0]
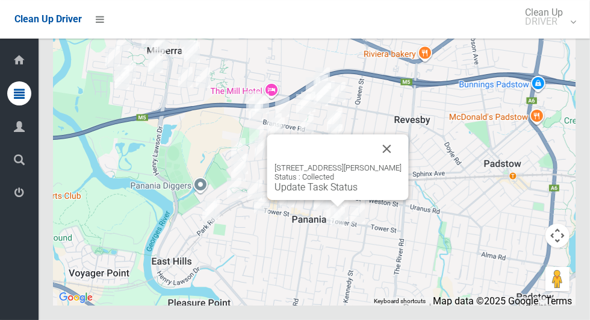
click at [395, 163] on button "Close" at bounding box center [387, 148] width 29 height 29
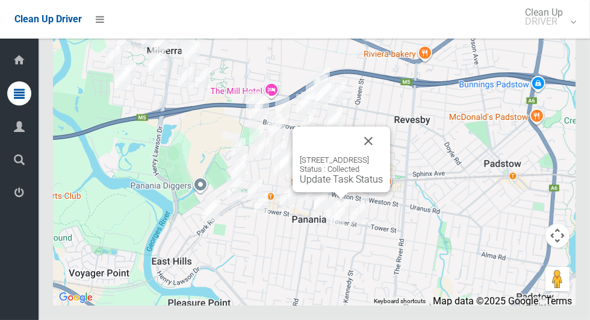
click at [383, 155] on button "Close" at bounding box center [368, 140] width 29 height 29
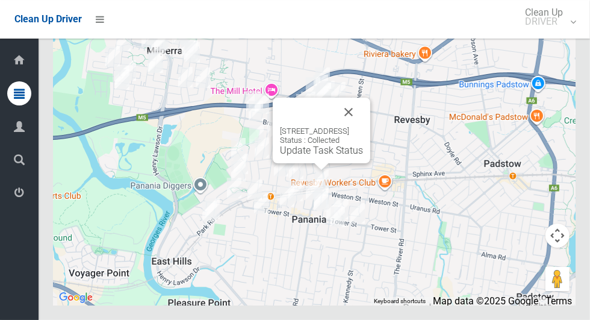
click at [363, 126] on button "Close" at bounding box center [348, 112] width 29 height 29
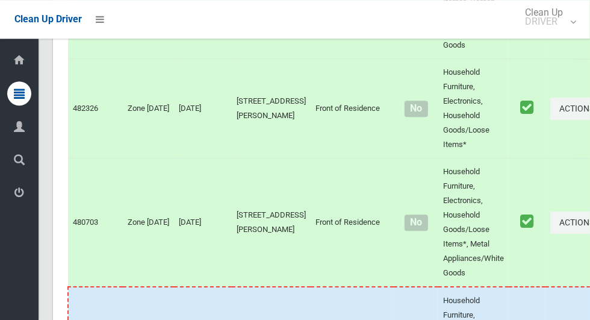
scroll to position [6558, 0]
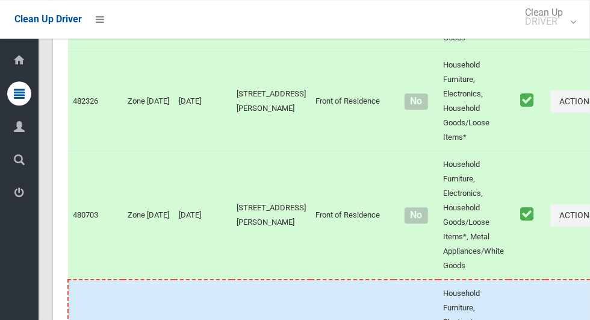
click at [501, 43] on link "View Booking Details" at bounding box center [535, 31] width 143 height 24
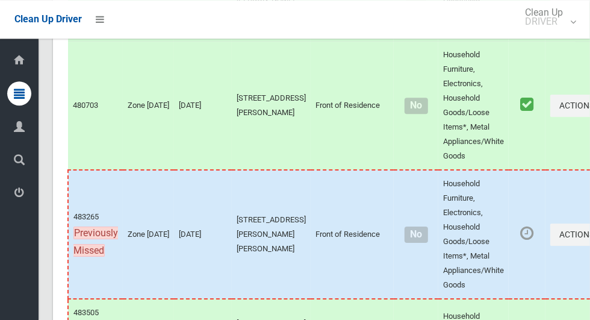
scroll to position [6666, 0]
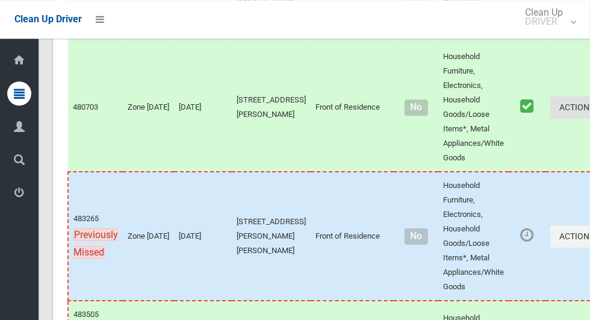
click at [550, 119] on button "Actions" at bounding box center [579, 107] width 58 height 22
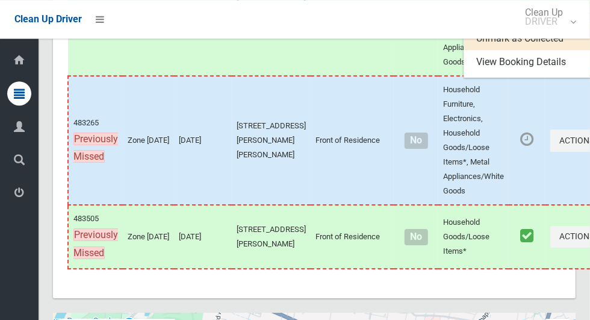
scroll to position [6762, 0]
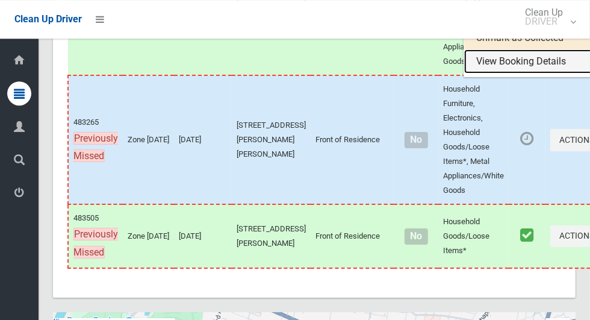
click at [497, 73] on link "View Booking Details" at bounding box center [535, 61] width 143 height 24
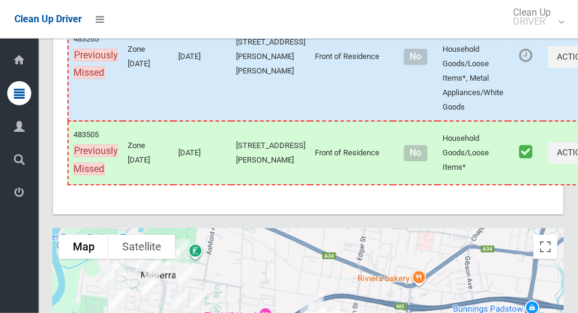
scroll to position [6816, 0]
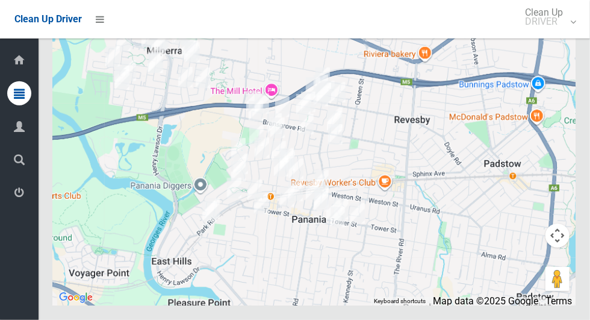
scroll to position [7233, 0]
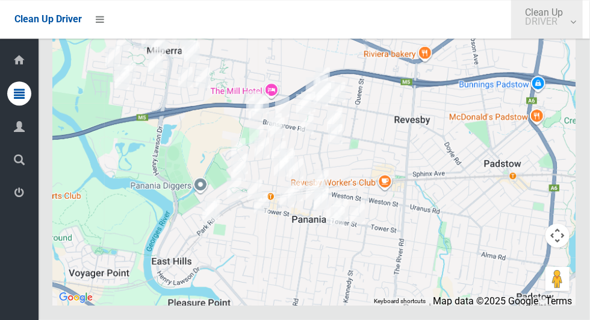
click at [553, 22] on small "DRIVER" at bounding box center [544, 21] width 38 height 9
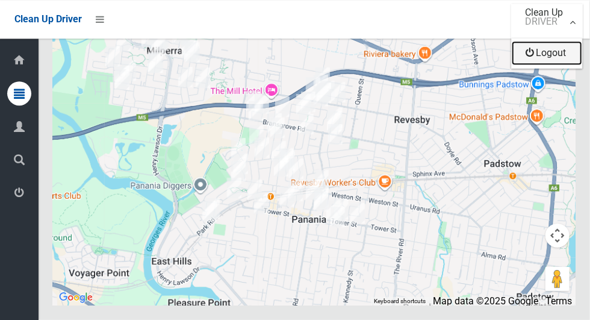
click at [558, 60] on link "Logout" at bounding box center [547, 53] width 70 height 24
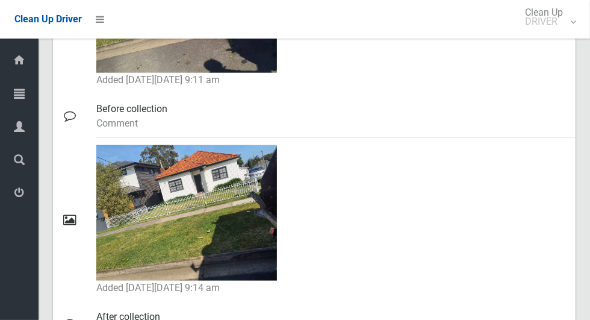
scroll to position [716, 0]
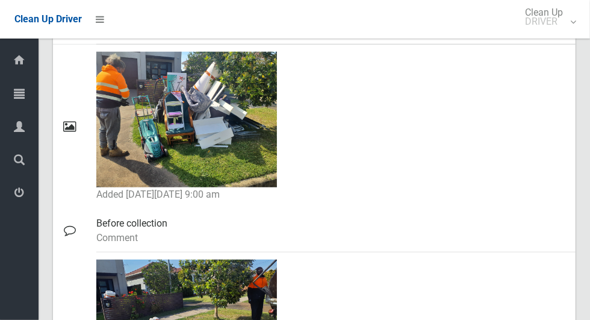
scroll to position [586, 0]
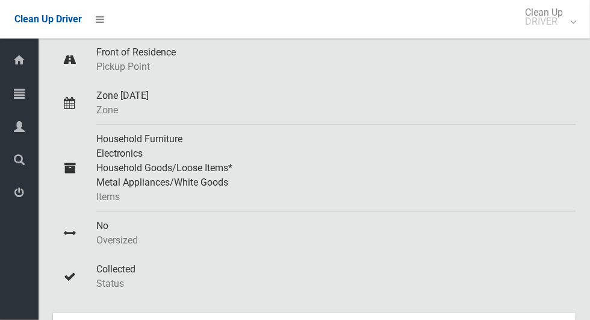
scroll to position [0, 0]
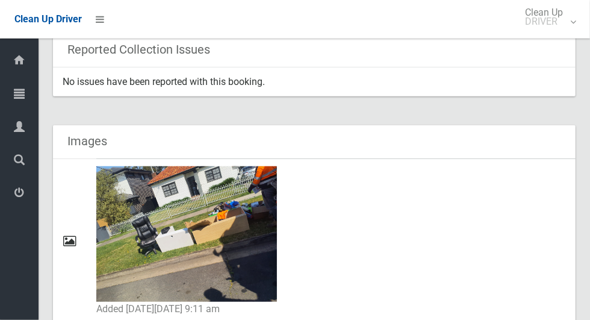
scroll to position [502, 0]
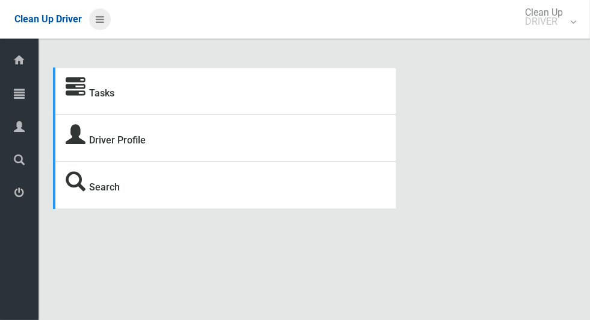
click at [104, 17] on icon at bounding box center [100, 19] width 8 height 20
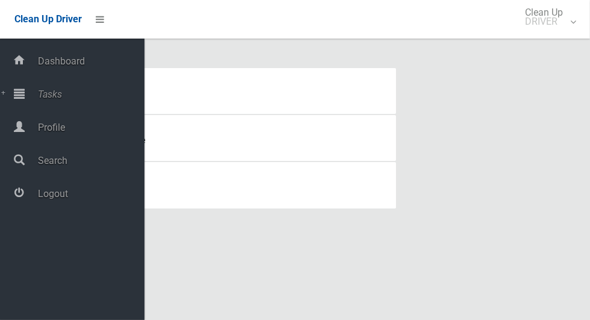
click at [48, 99] on span "Tasks" at bounding box center [89, 93] width 110 height 11
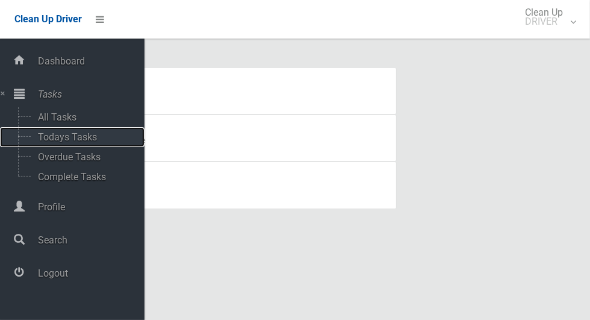
click at [54, 137] on span "Todays Tasks" at bounding box center [84, 136] width 100 height 11
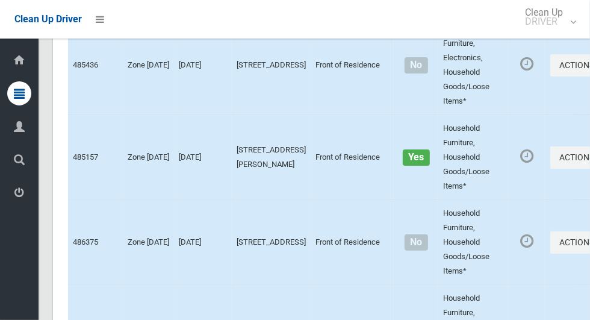
scroll to position [7233, 0]
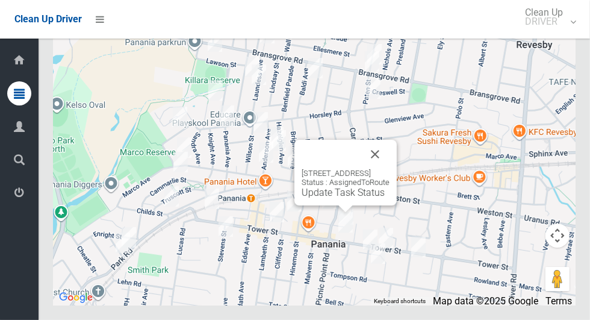
click at [389, 169] on button "Close" at bounding box center [375, 154] width 29 height 29
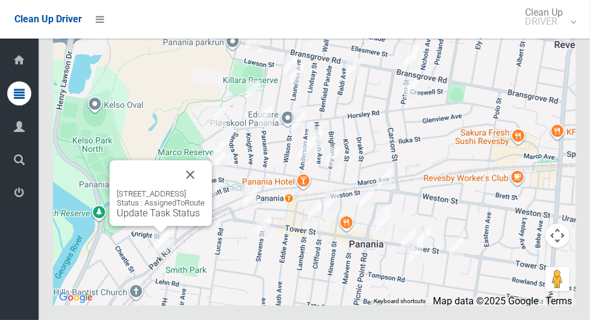
click at [205, 189] on button "Close" at bounding box center [190, 174] width 29 height 29
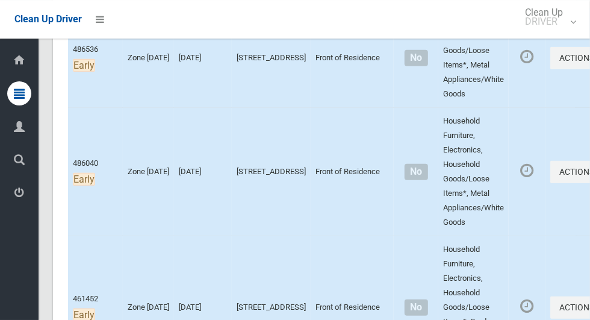
scroll to position [0, 0]
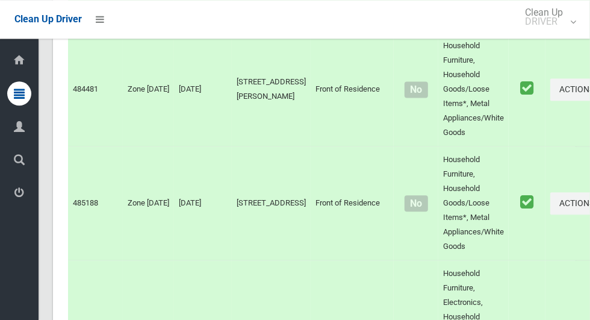
scroll to position [7233, 0]
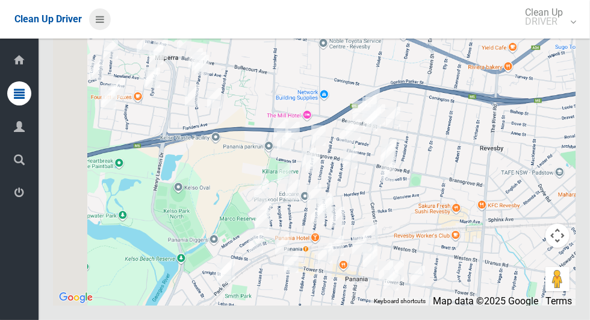
click at [101, 20] on icon at bounding box center [100, 19] width 8 height 20
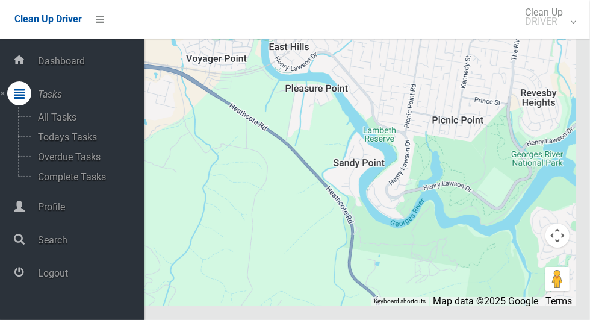
click at [46, 279] on span "Logout" at bounding box center [89, 272] width 110 height 11
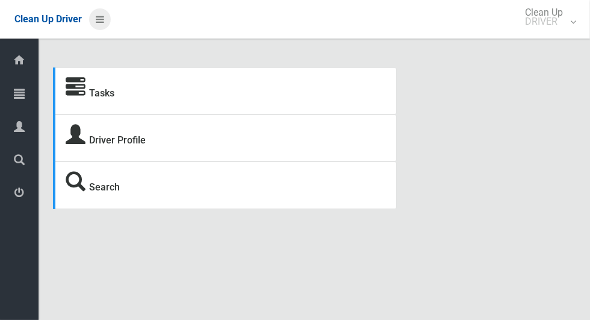
click at [97, 19] on icon at bounding box center [100, 19] width 8 height 20
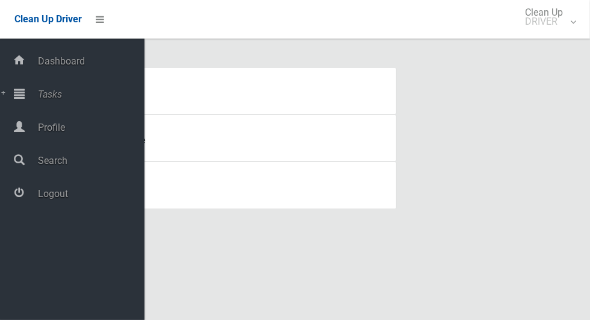
click at [50, 98] on span "Tasks" at bounding box center [89, 93] width 110 height 11
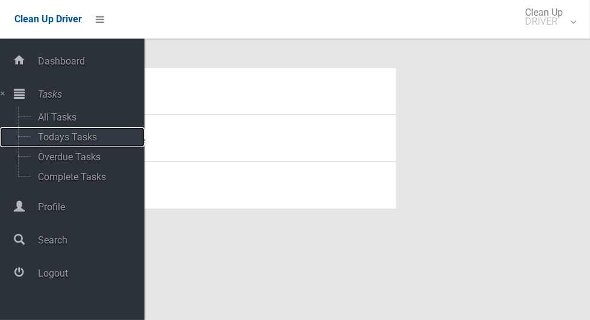
click at [51, 138] on span "Todays Tasks" at bounding box center [84, 136] width 100 height 11
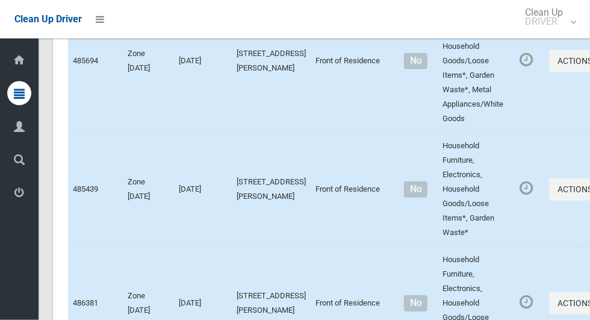
scroll to position [8013, 0]
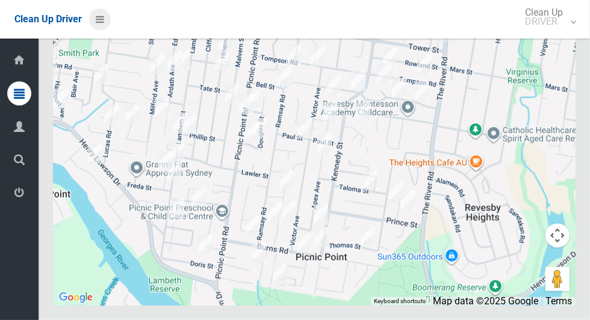
click at [99, 22] on icon at bounding box center [100, 19] width 8 height 20
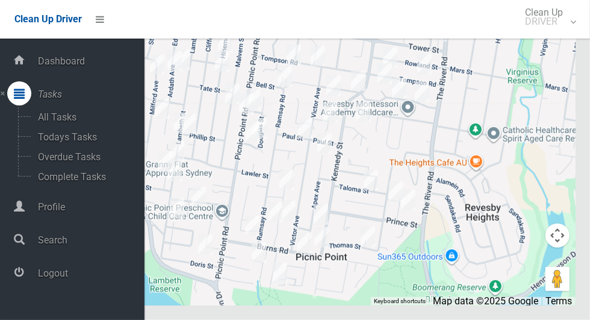
click at [46, 279] on span "Logout" at bounding box center [89, 272] width 110 height 11
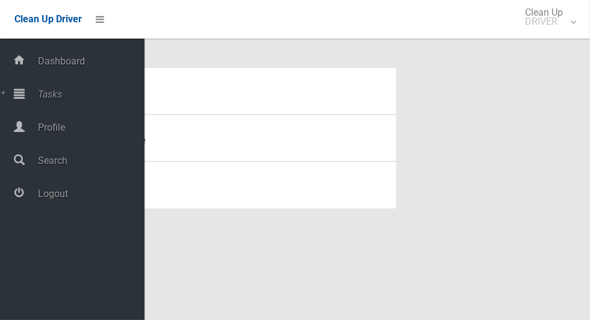
click at [40, 97] on span "Tasks" at bounding box center [89, 93] width 110 height 11
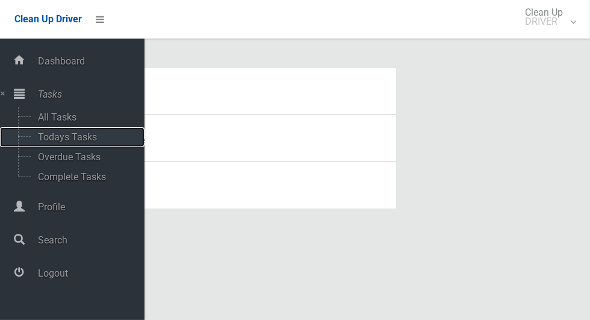
click at [52, 143] on span "Todays Tasks" at bounding box center [84, 136] width 100 height 11
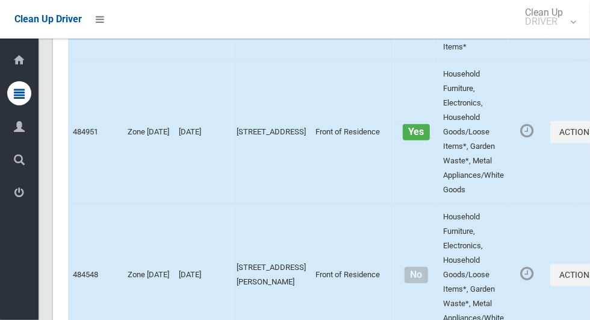
scroll to position [7233, 0]
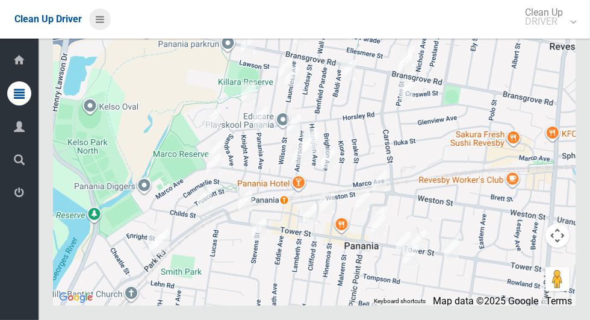
click at [101, 17] on icon at bounding box center [100, 19] width 8 height 20
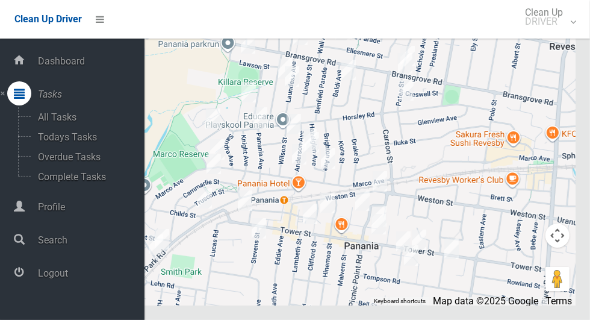
click at [49, 275] on span "Logout" at bounding box center [89, 272] width 110 height 11
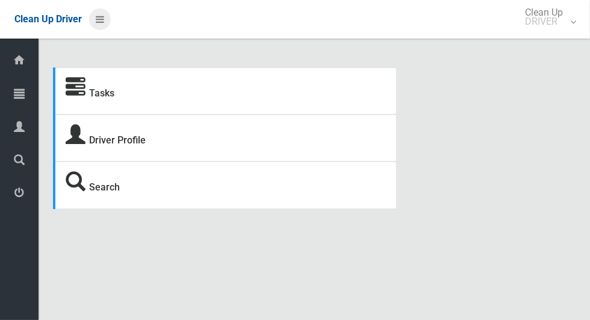
click at [104, 19] on icon at bounding box center [100, 19] width 8 height 20
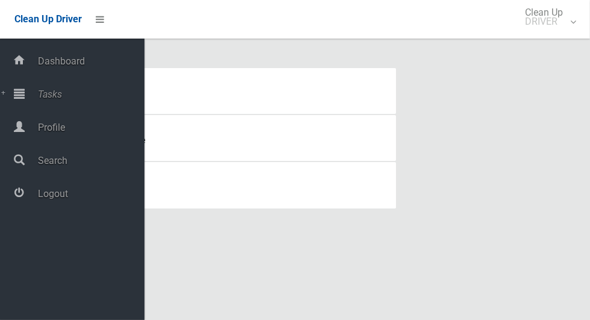
click at [52, 97] on span "Tasks" at bounding box center [89, 93] width 110 height 11
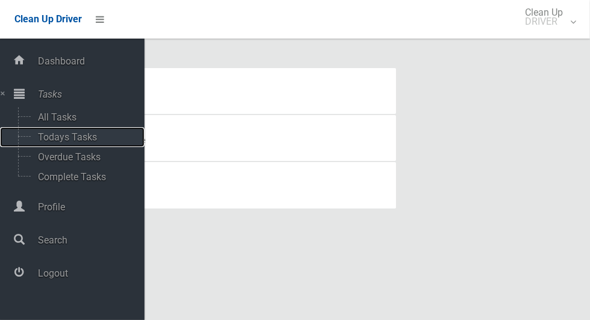
click at [51, 140] on span "Todays Tasks" at bounding box center [84, 136] width 100 height 11
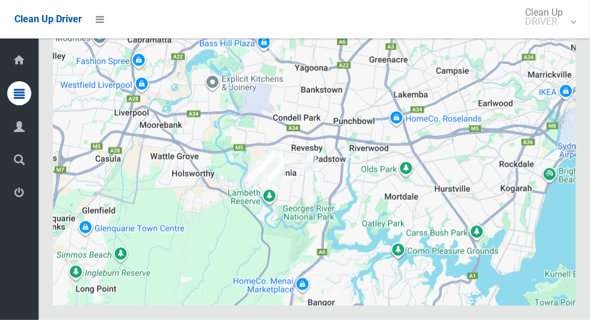
scroll to position [8013, 0]
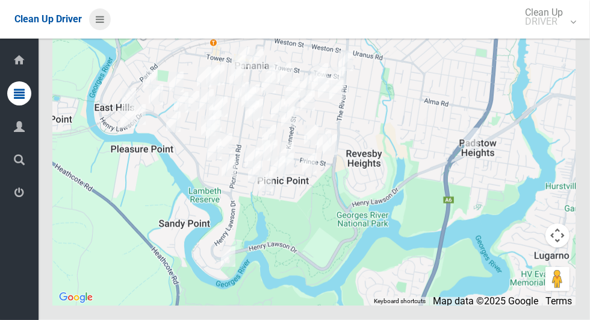
click at [101, 17] on icon at bounding box center [100, 19] width 8 height 20
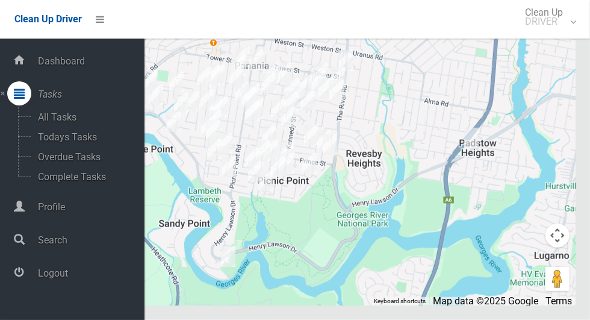
click at [41, 279] on span "Logout" at bounding box center [89, 272] width 110 height 11
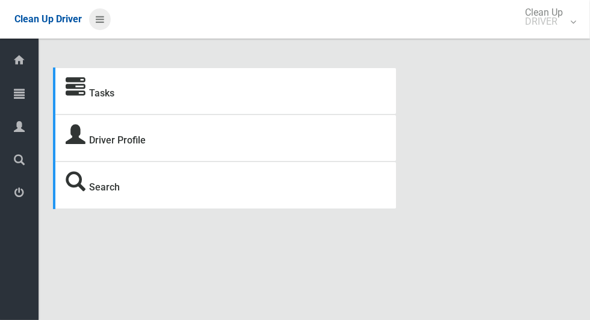
click at [104, 25] on icon at bounding box center [100, 19] width 8 height 20
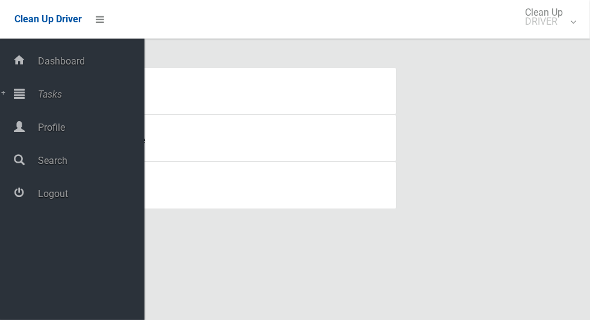
click at [477, 221] on div "Tasks Driver Profile Search" at bounding box center [314, 145] width 522 height 156
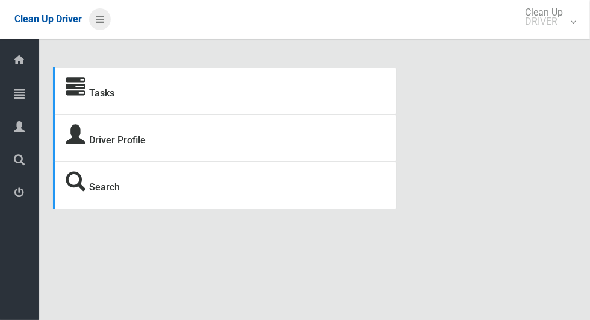
click at [101, 17] on icon at bounding box center [100, 19] width 8 height 20
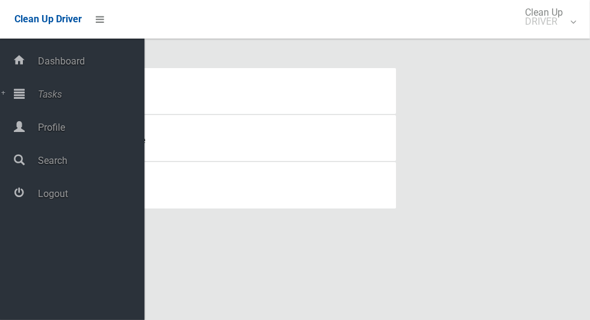
click at [58, 199] on span "Logout" at bounding box center [89, 193] width 110 height 11
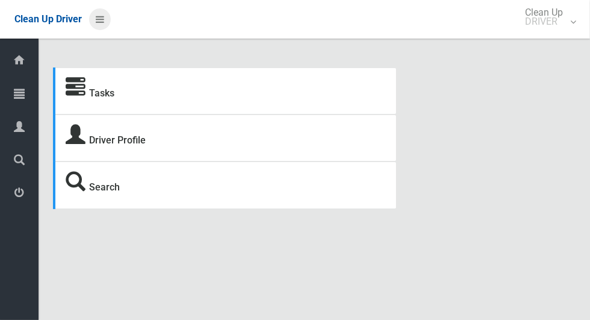
click at [104, 23] on icon at bounding box center [100, 19] width 8 height 20
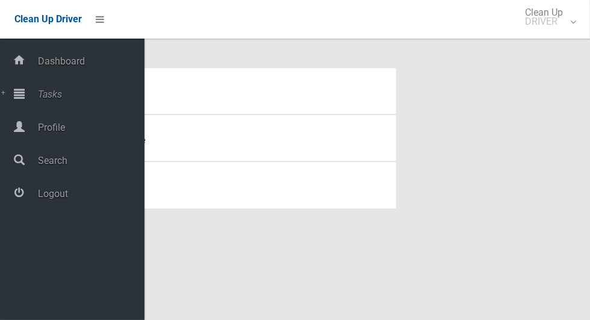
click at [45, 98] on span "Tasks" at bounding box center [89, 93] width 110 height 11
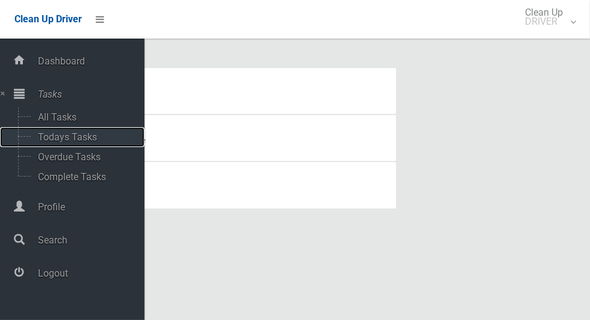
click at [51, 140] on span "Todays Tasks" at bounding box center [84, 136] width 100 height 11
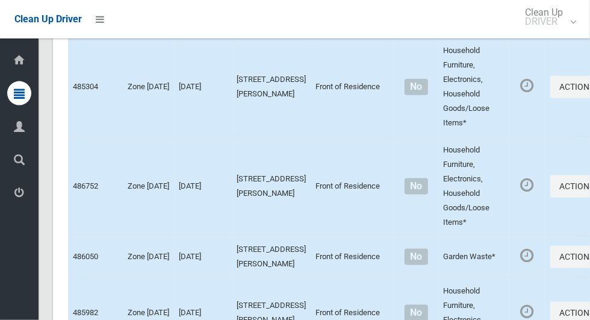
scroll to position [7233, 0]
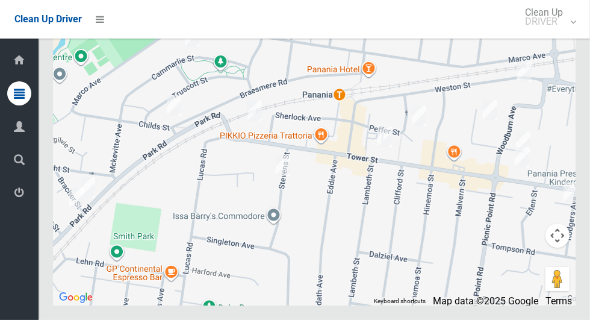
click at [469, 199] on div at bounding box center [314, 154] width 522 height 301
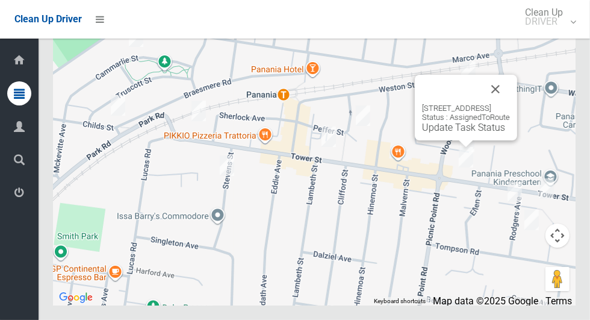
click at [510, 104] on button "Close" at bounding box center [495, 89] width 29 height 29
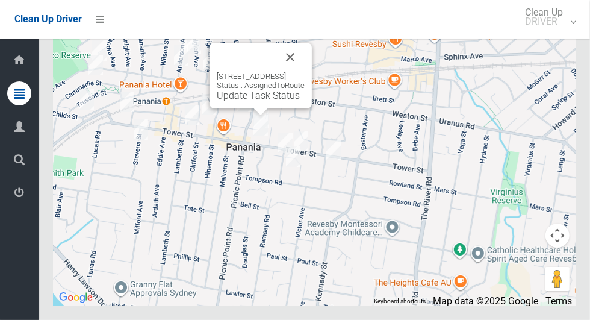
click at [305, 72] on button "Close" at bounding box center [290, 57] width 29 height 29
